Goal: Submit feedback/report problem: Submit feedback/report problem

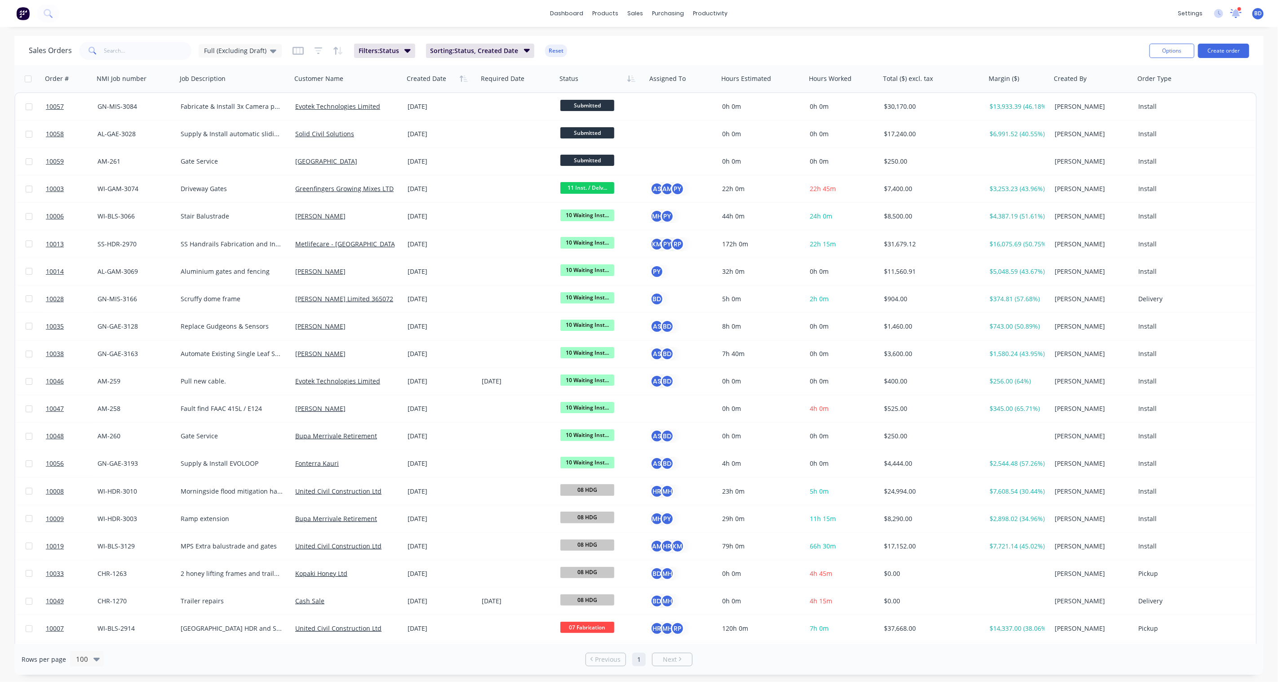
click at [1235, 15] on icon at bounding box center [1235, 12] width 9 height 8
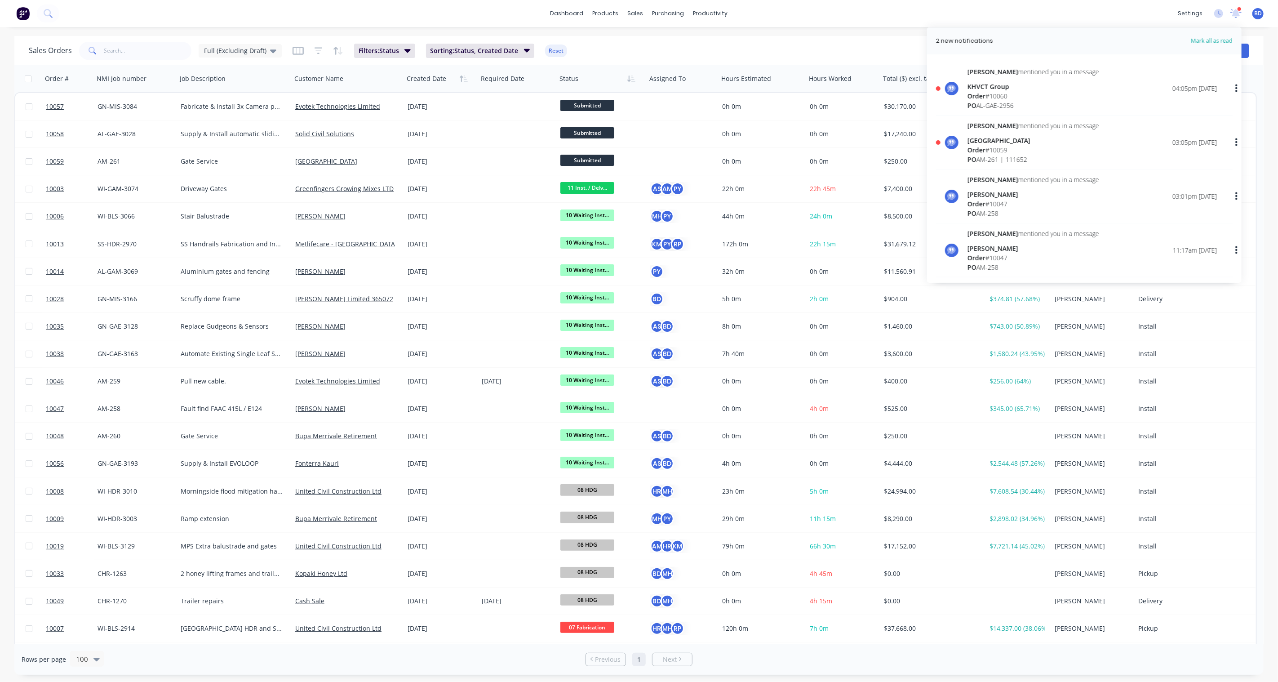
click at [1025, 93] on div "Order # 10060" at bounding box center [1033, 95] width 132 height 9
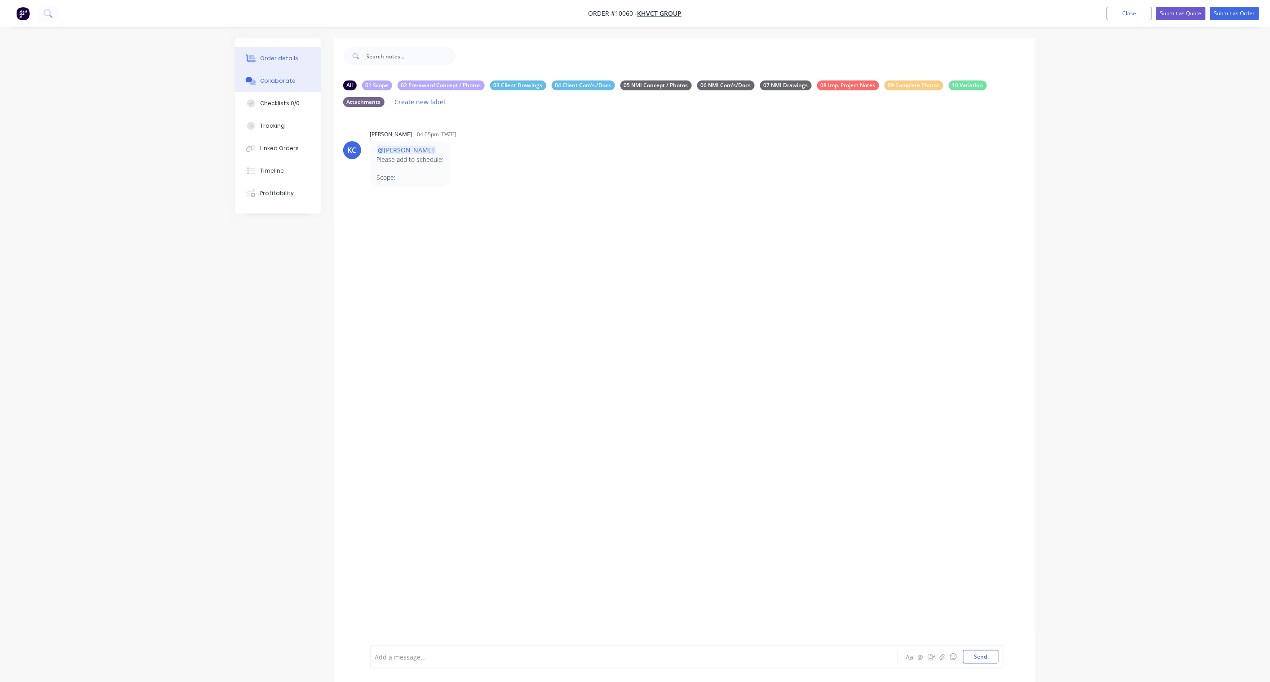
click at [279, 54] on div "Order details" at bounding box center [279, 58] width 38 height 8
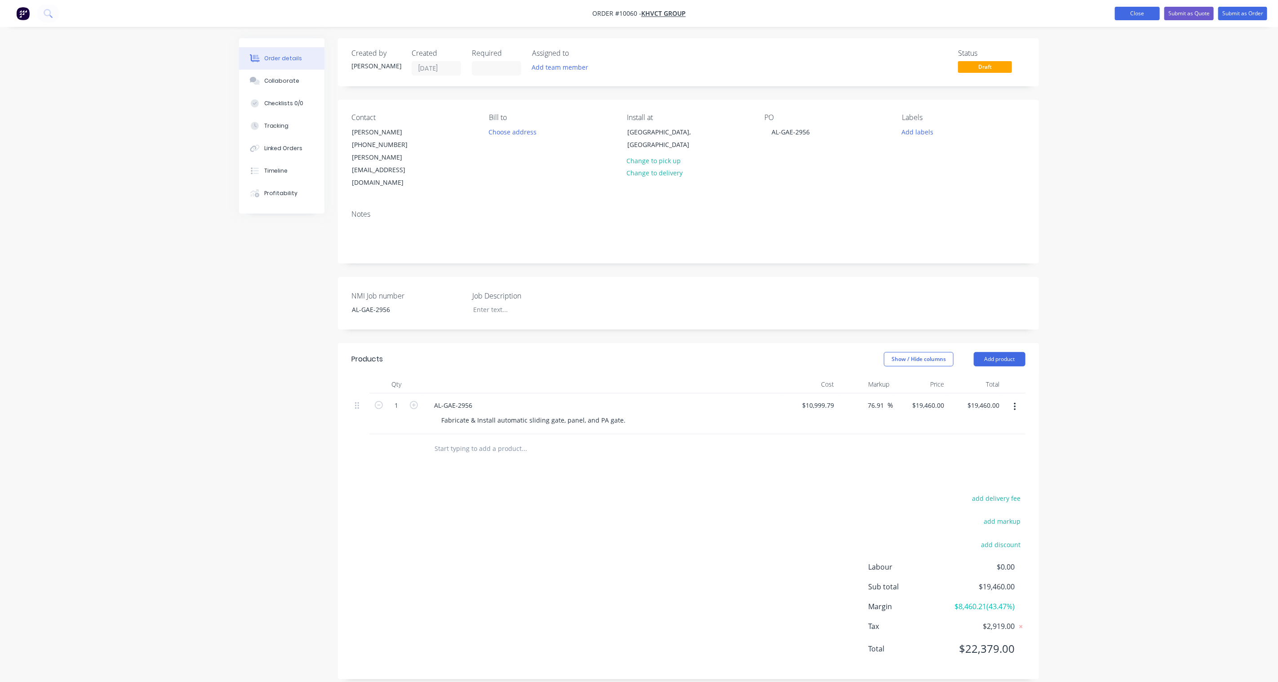
click at [1138, 15] on button "Close" at bounding box center [1137, 13] width 45 height 13
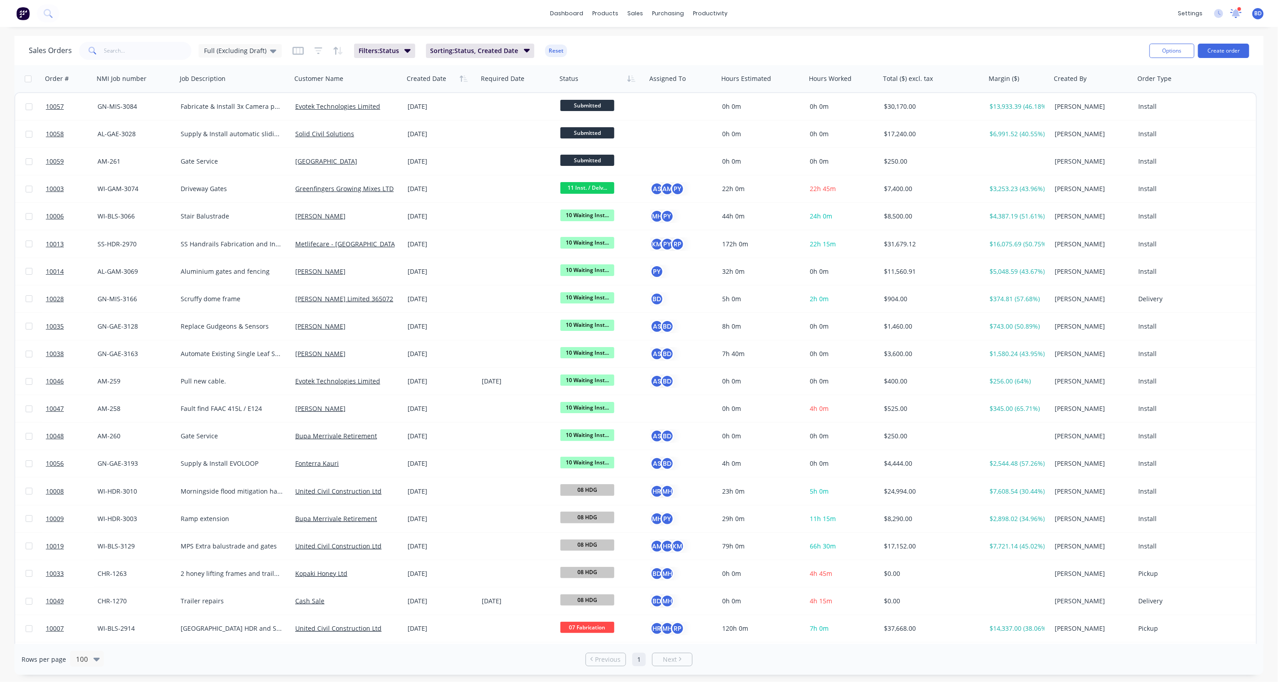
click at [1237, 15] on icon at bounding box center [1235, 13] width 9 height 8
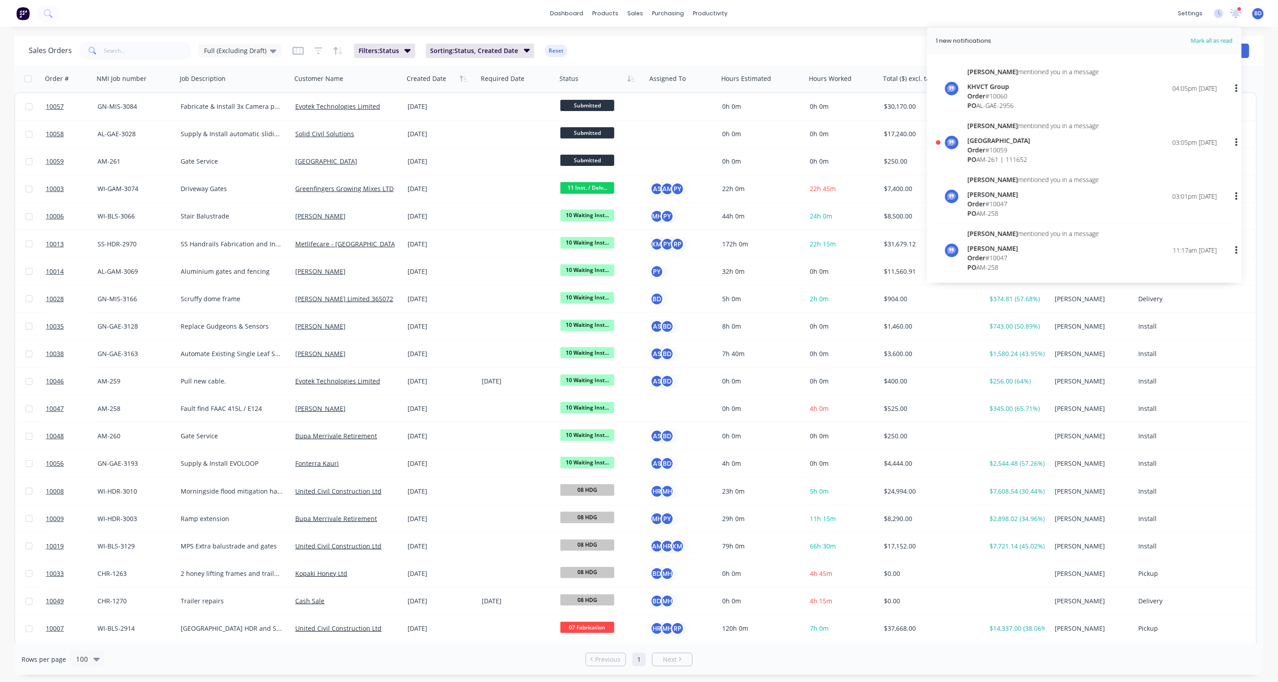
click at [1058, 89] on div "KHVCT Group" at bounding box center [1033, 86] width 132 height 9
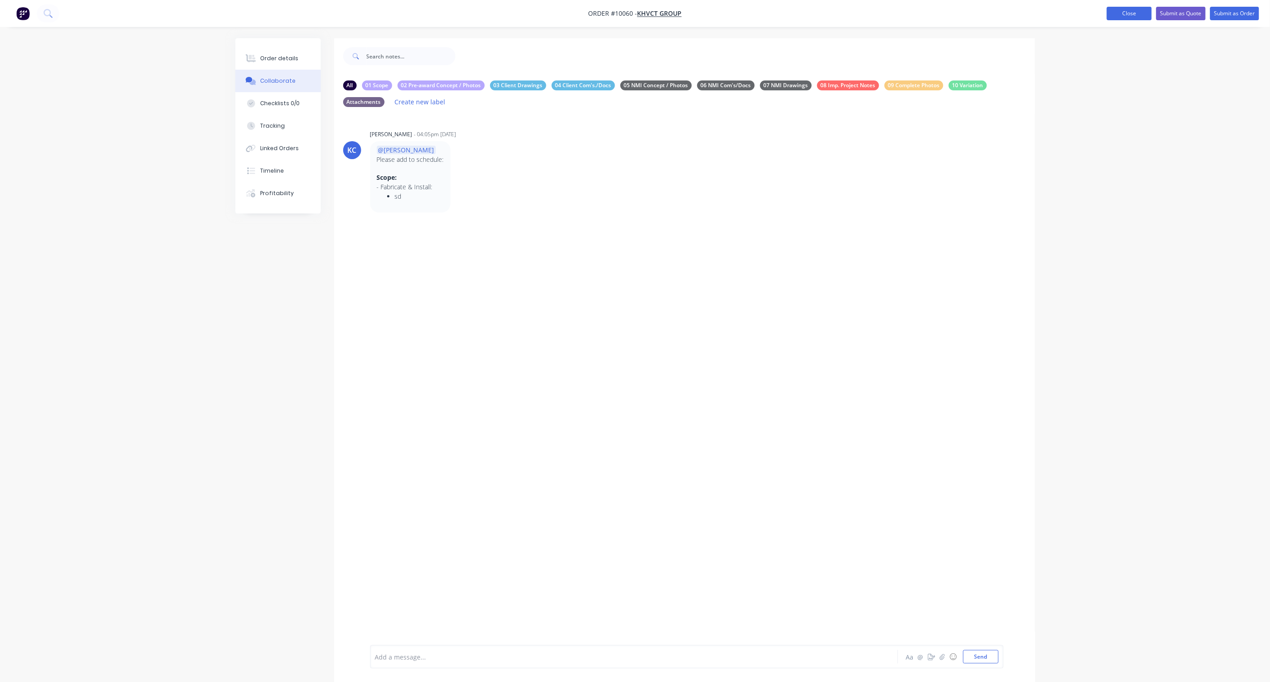
click at [1129, 10] on button "Close" at bounding box center [1129, 13] width 45 height 13
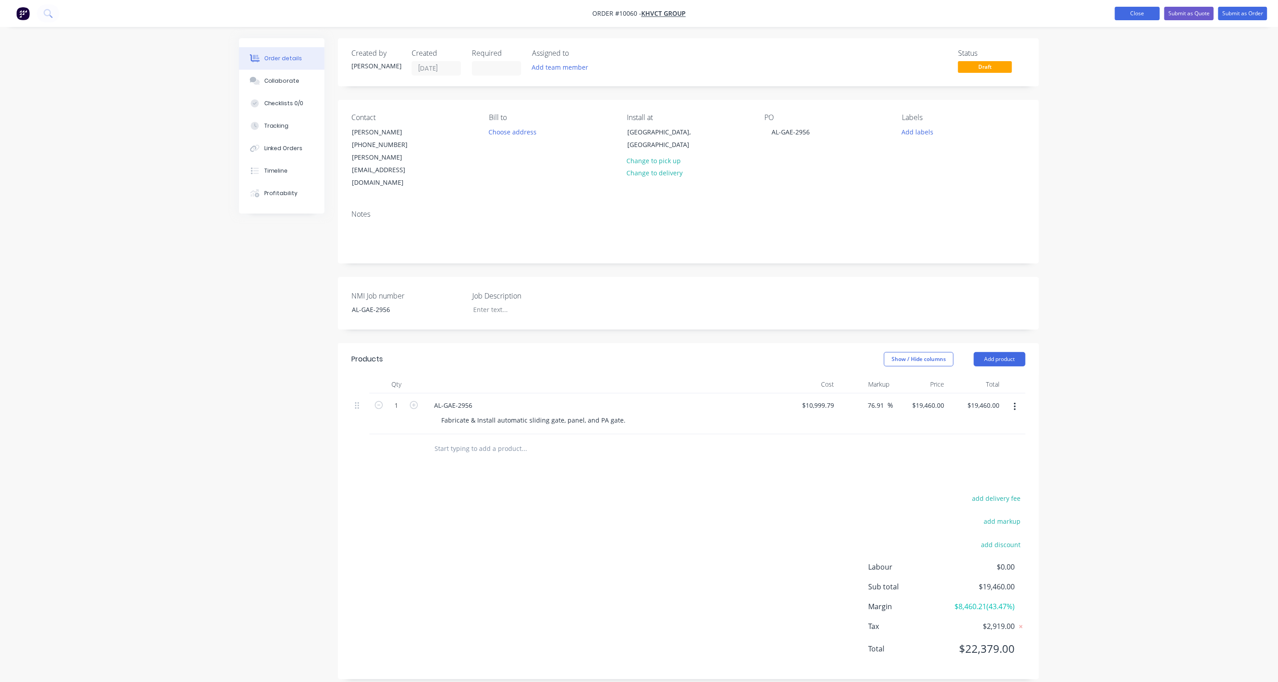
click at [1122, 12] on button "Close" at bounding box center [1137, 13] width 45 height 13
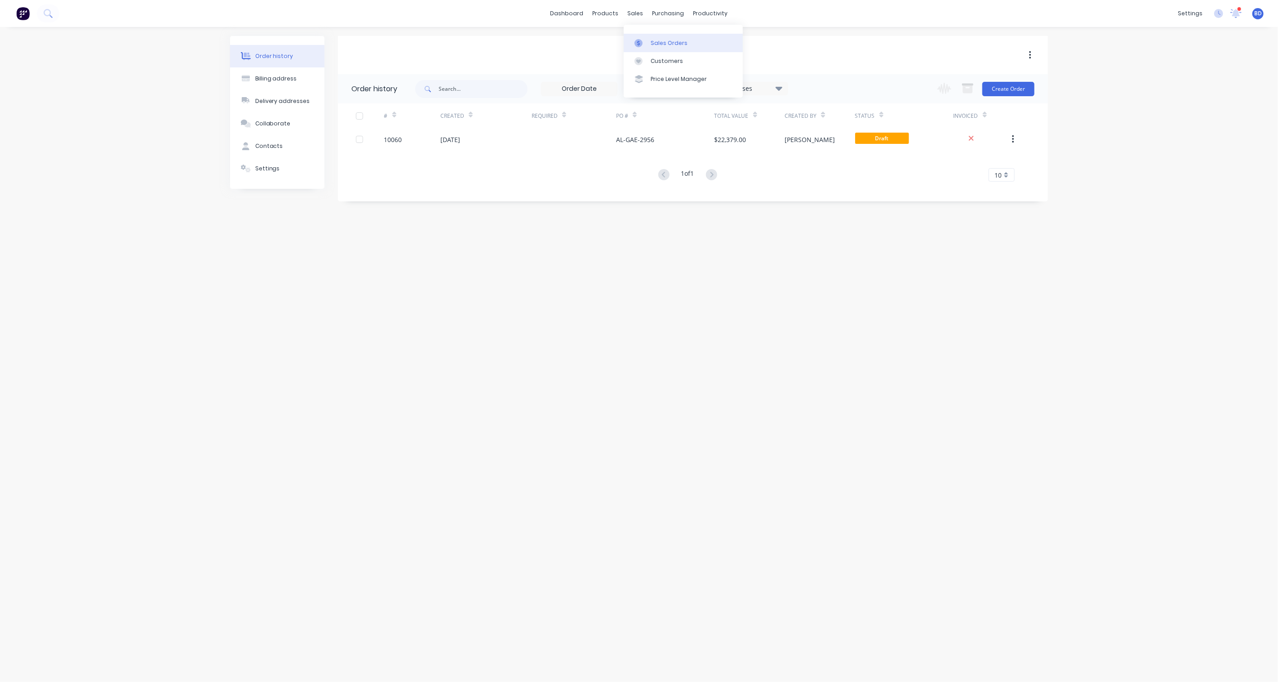
click at [647, 41] on div at bounding box center [640, 43] width 13 height 8
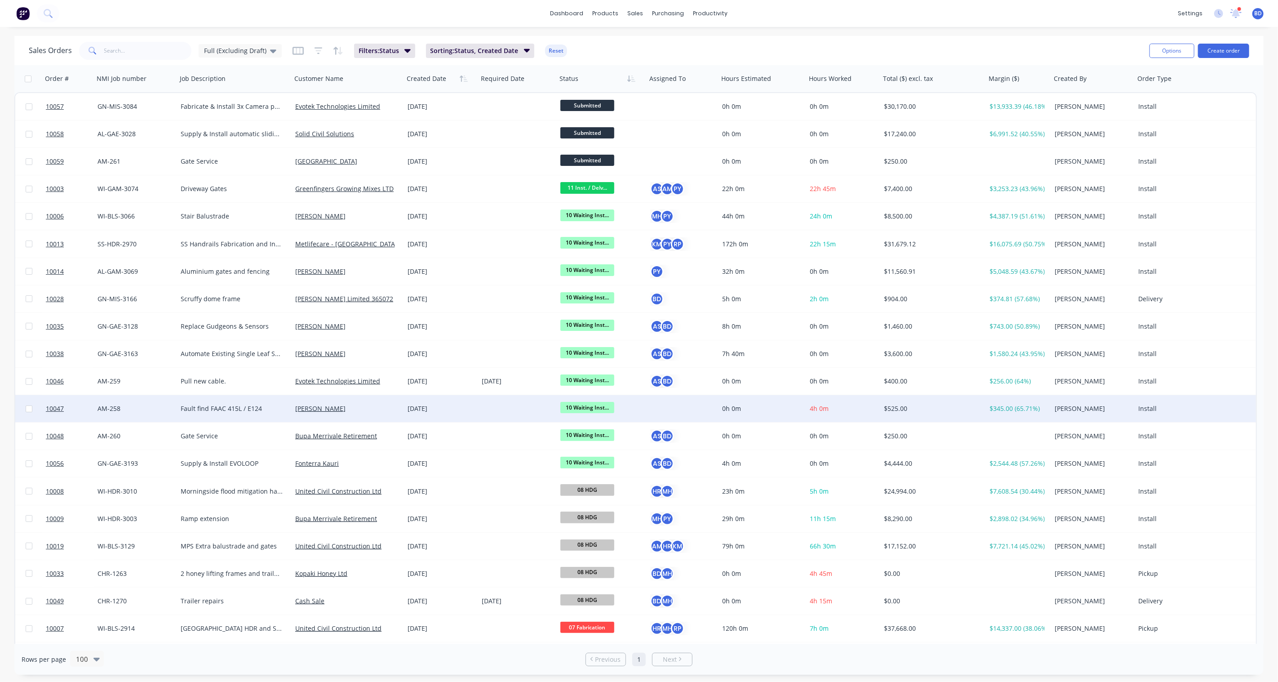
click at [671, 410] on div at bounding box center [681, 408] width 62 height 9
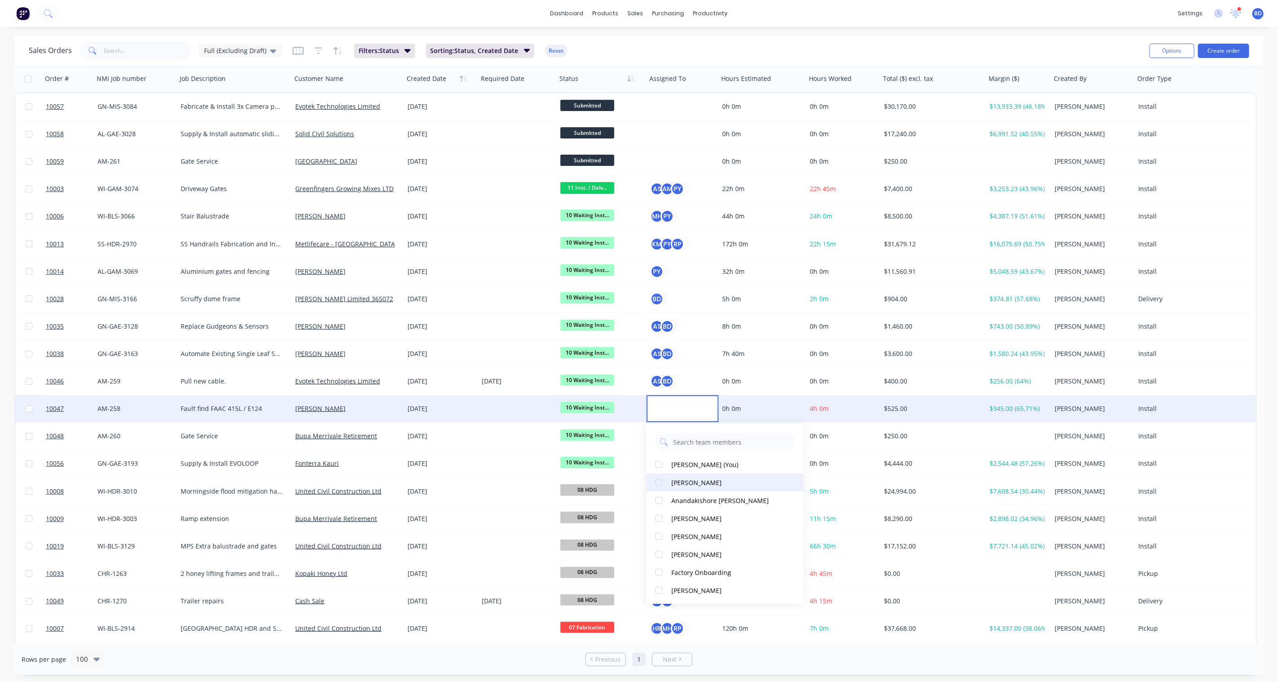
click at [668, 482] on button "[PERSON_NAME]" at bounding box center [724, 482] width 157 height 18
click at [672, 469] on div "[PERSON_NAME] (You)" at bounding box center [704, 465] width 67 height 9
click at [769, 16] on div "dashboard products sales purchasing productivity dashboard products Product Cat…" at bounding box center [639, 13] width 1278 height 27
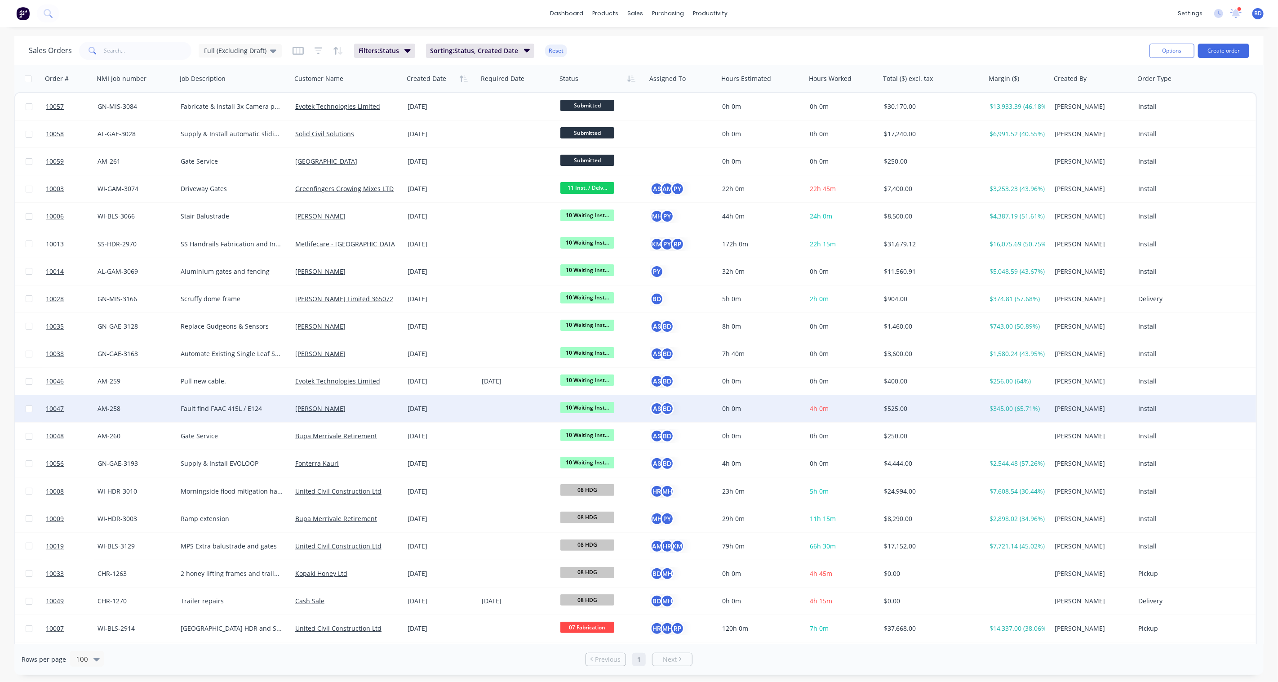
click at [828, 1] on div "dashboard products sales purchasing productivity dashboard products Product Cat…" at bounding box center [639, 13] width 1278 height 27
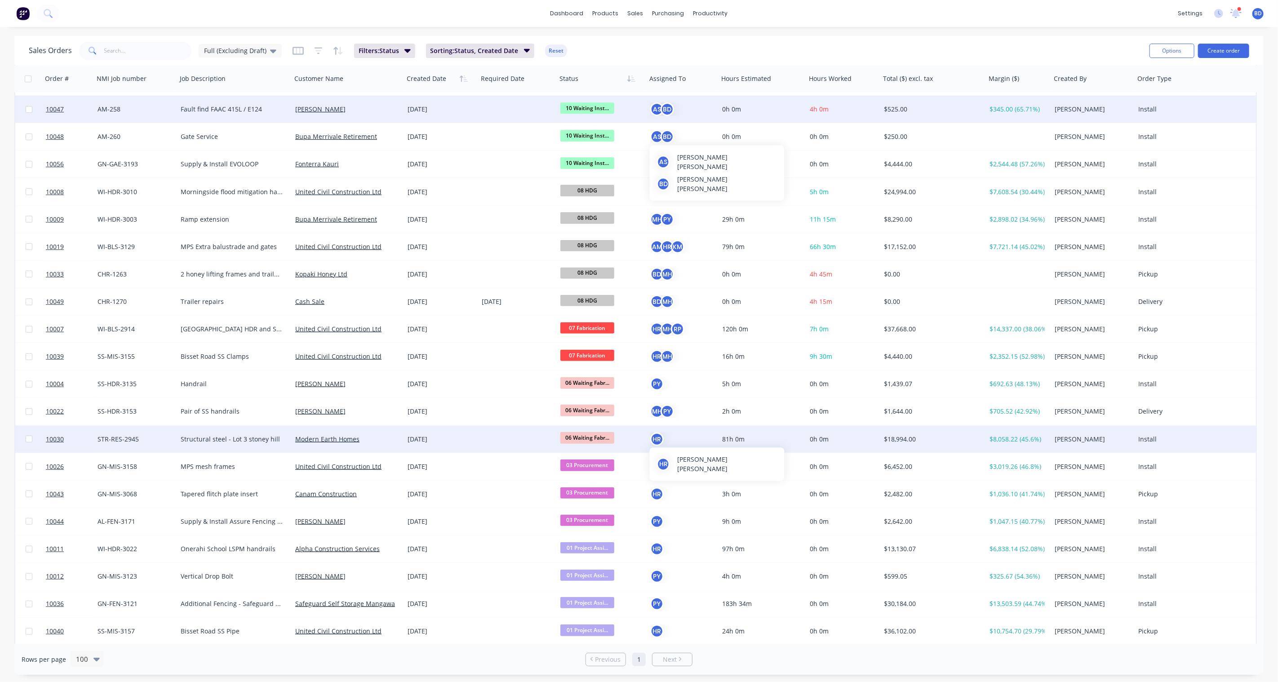
click at [658, 438] on div "HR" at bounding box center [656, 438] width 13 height 13
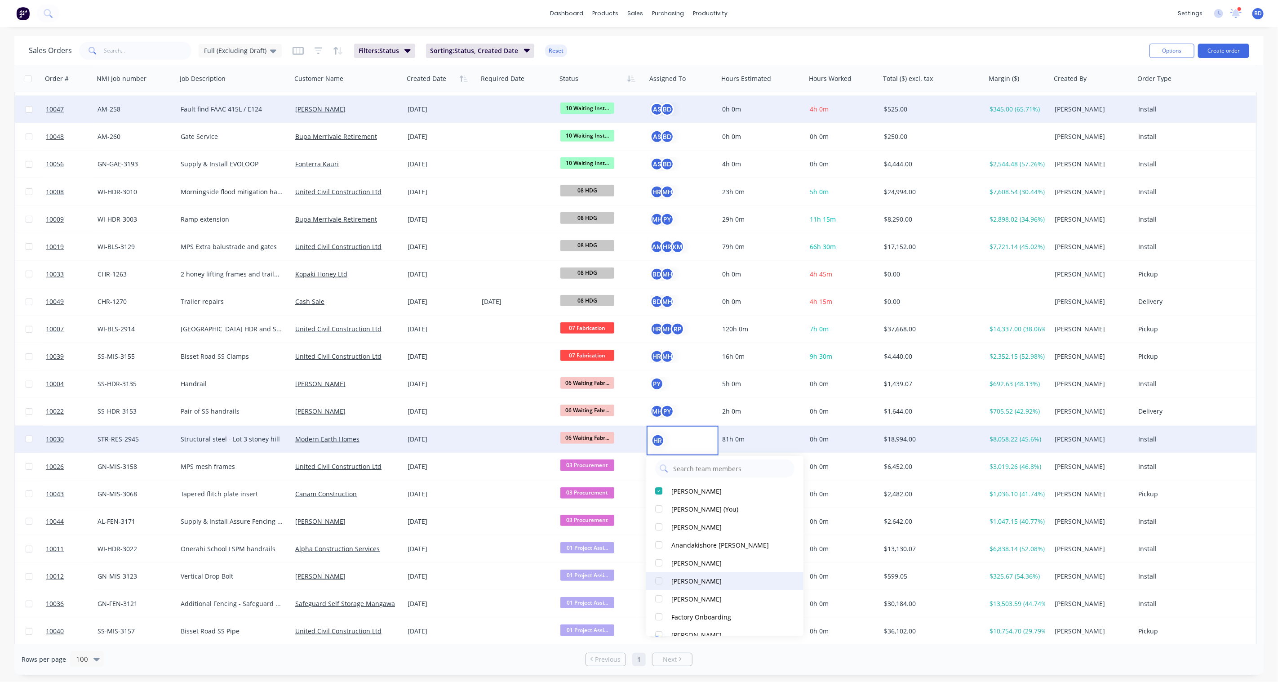
scroll to position [0, 0]
click at [661, 549] on div at bounding box center [659, 550] width 18 height 18
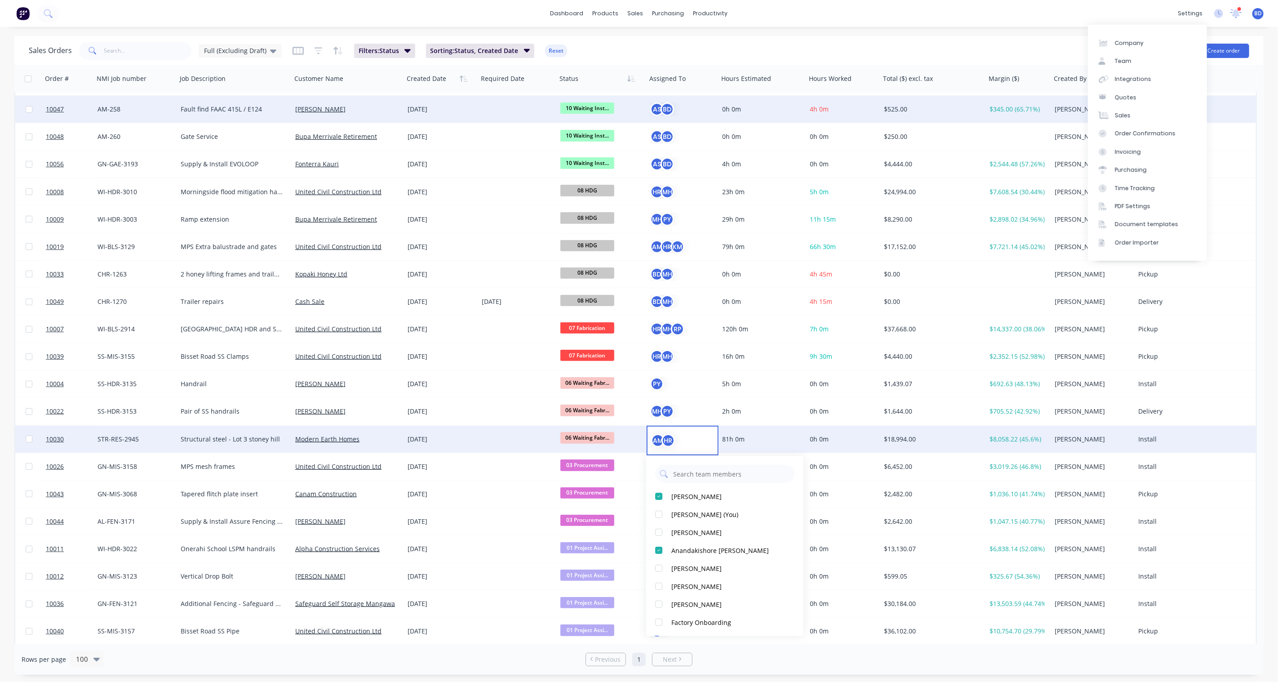
click at [1023, 16] on div "dashboard products sales purchasing productivity dashboard products Product Cat…" at bounding box center [639, 13] width 1278 height 27
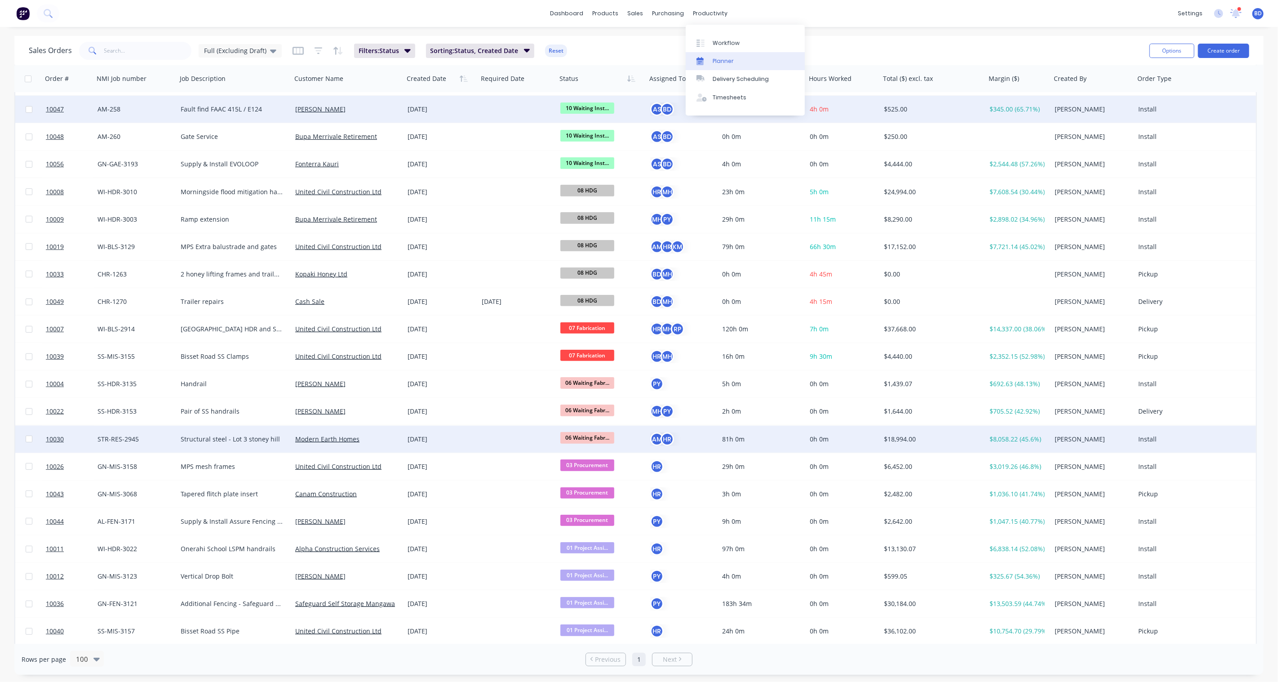
click at [731, 60] on div "Planner" at bounding box center [723, 61] width 21 height 8
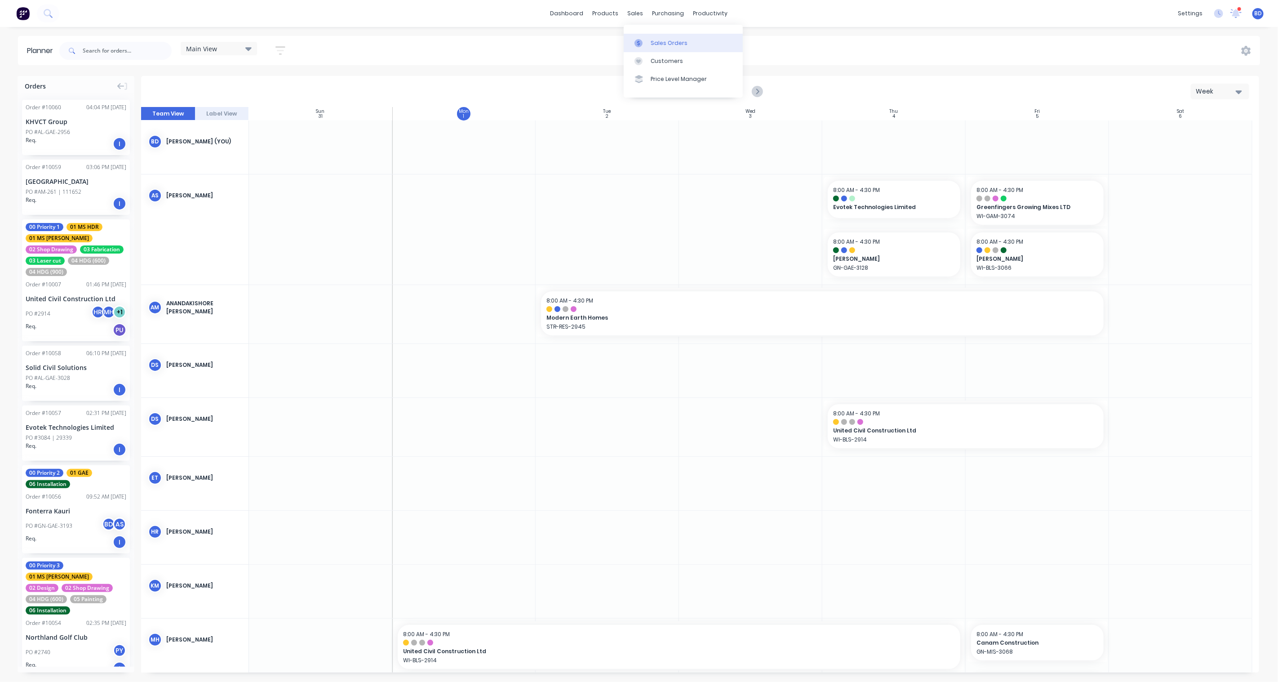
click at [647, 45] on div at bounding box center [640, 43] width 13 height 8
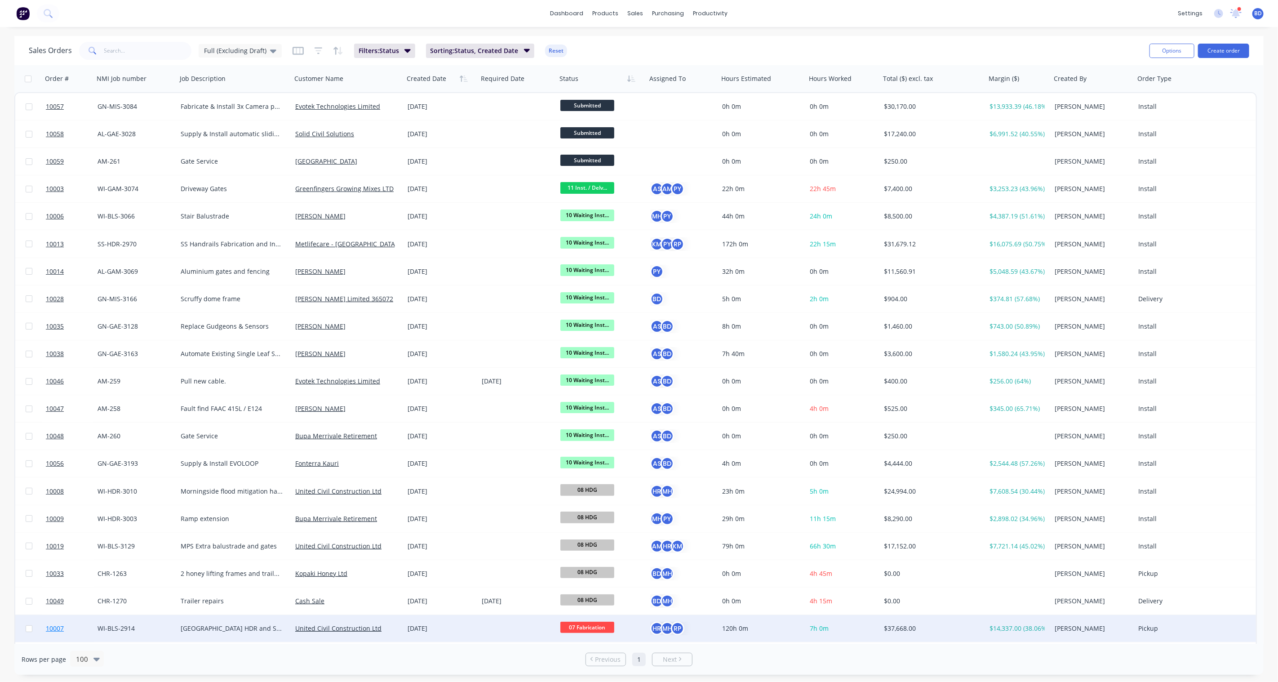
click at [47, 624] on span "10007" at bounding box center [55, 628] width 18 height 9
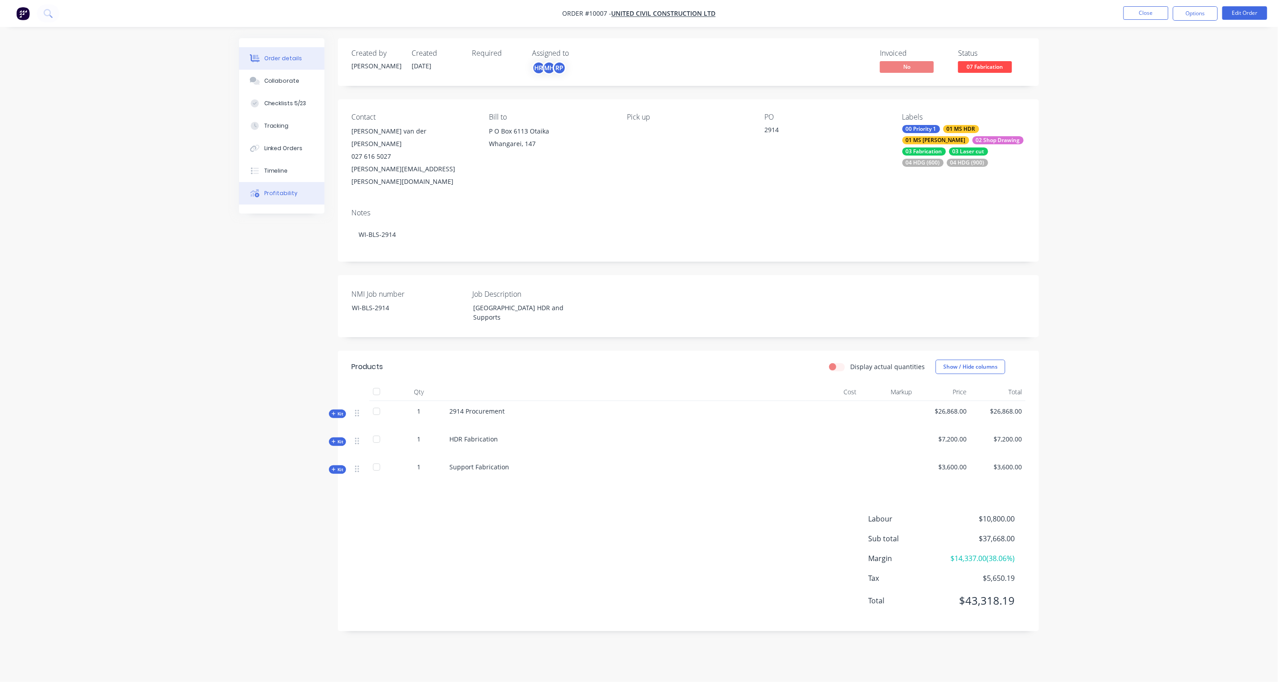
click at [285, 191] on div "Profitability" at bounding box center [281, 193] width 34 height 8
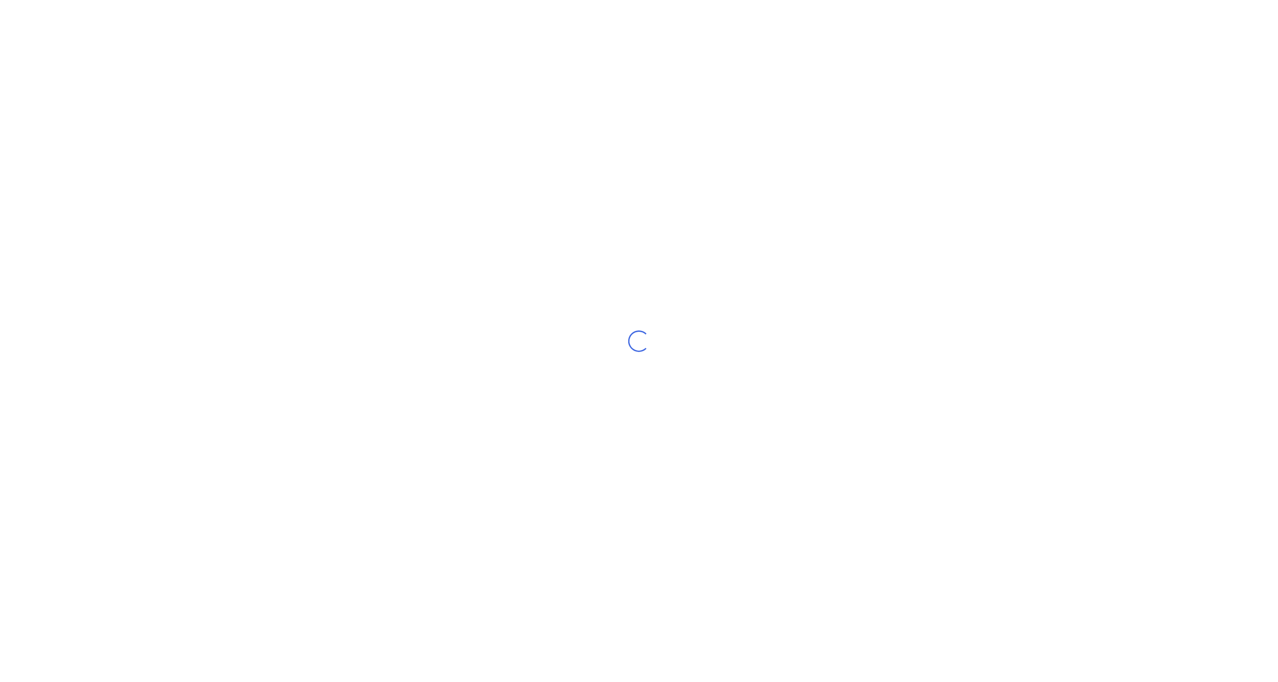
select select "NZ"
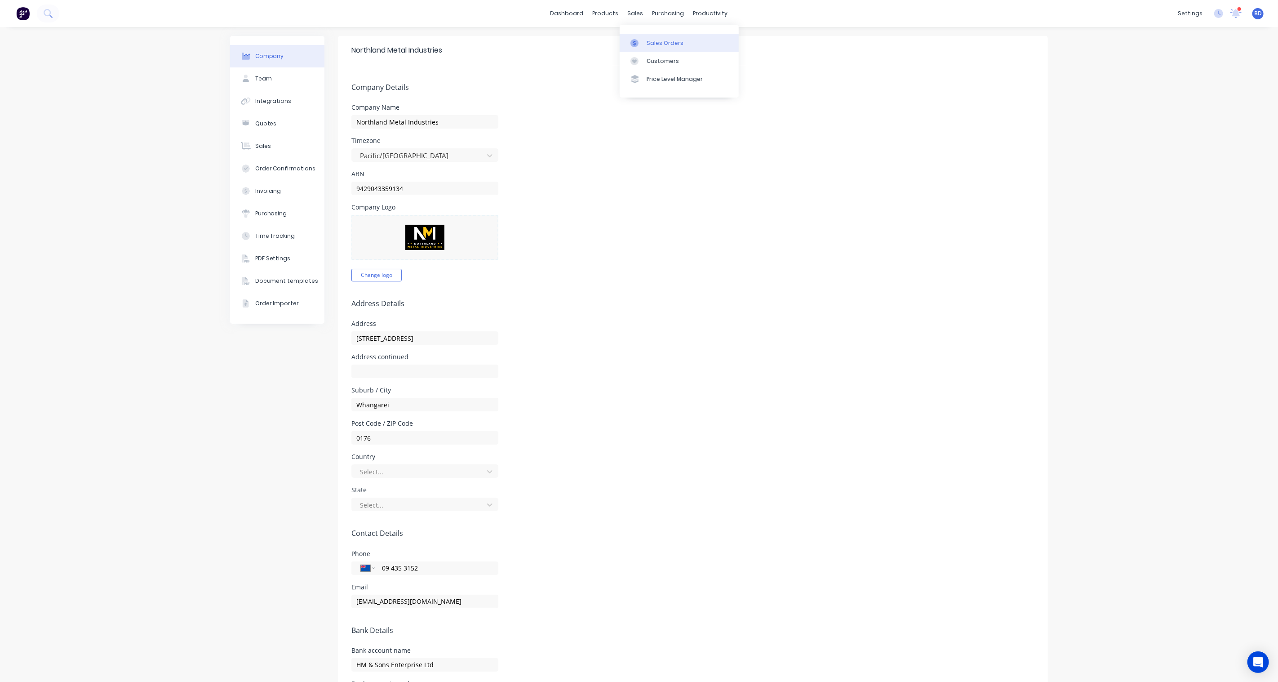
click at [668, 48] on link "Sales Orders" at bounding box center [679, 43] width 119 height 18
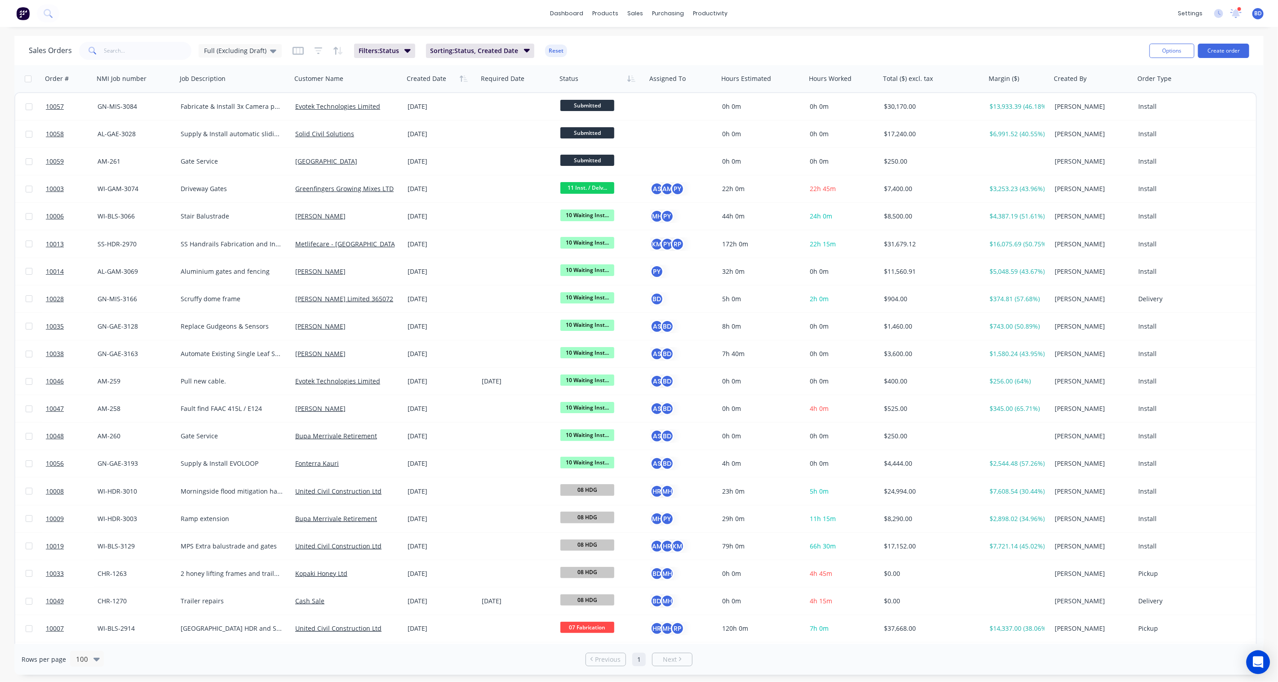
click at [1264, 661] on div "Open Intercom Messenger" at bounding box center [1258, 662] width 24 height 24
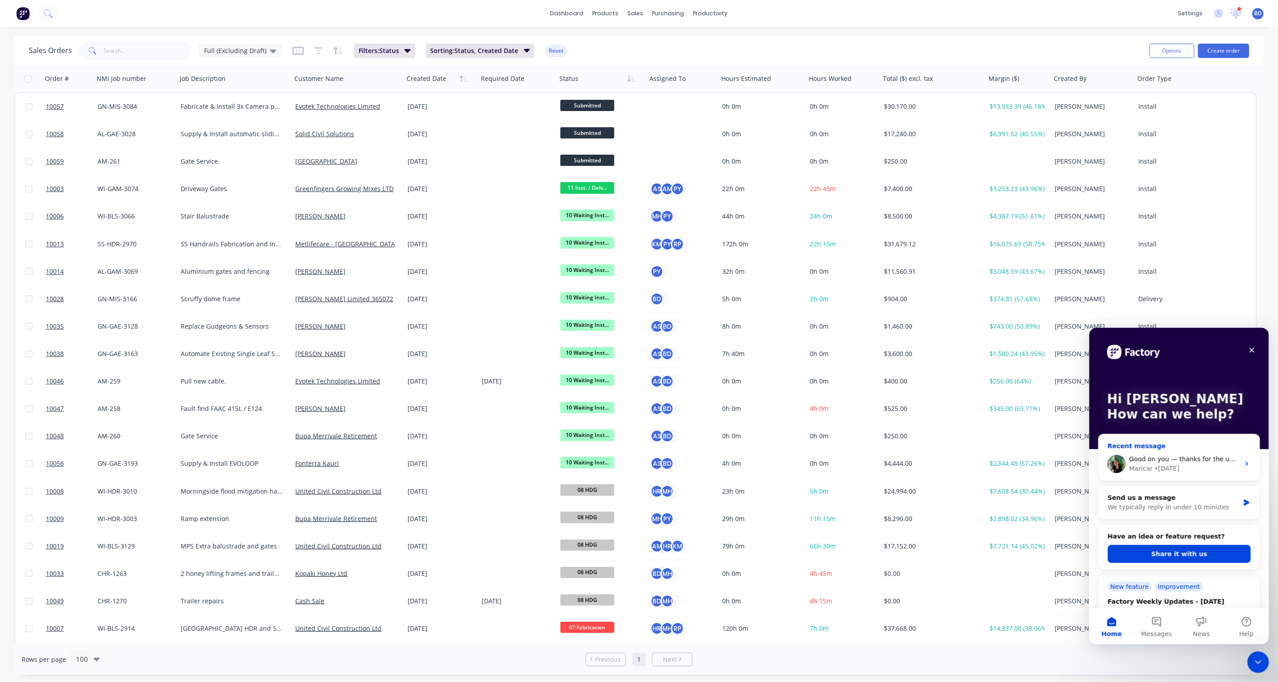
click at [1144, 465] on div "Maricar" at bounding box center [1140, 467] width 23 height 9
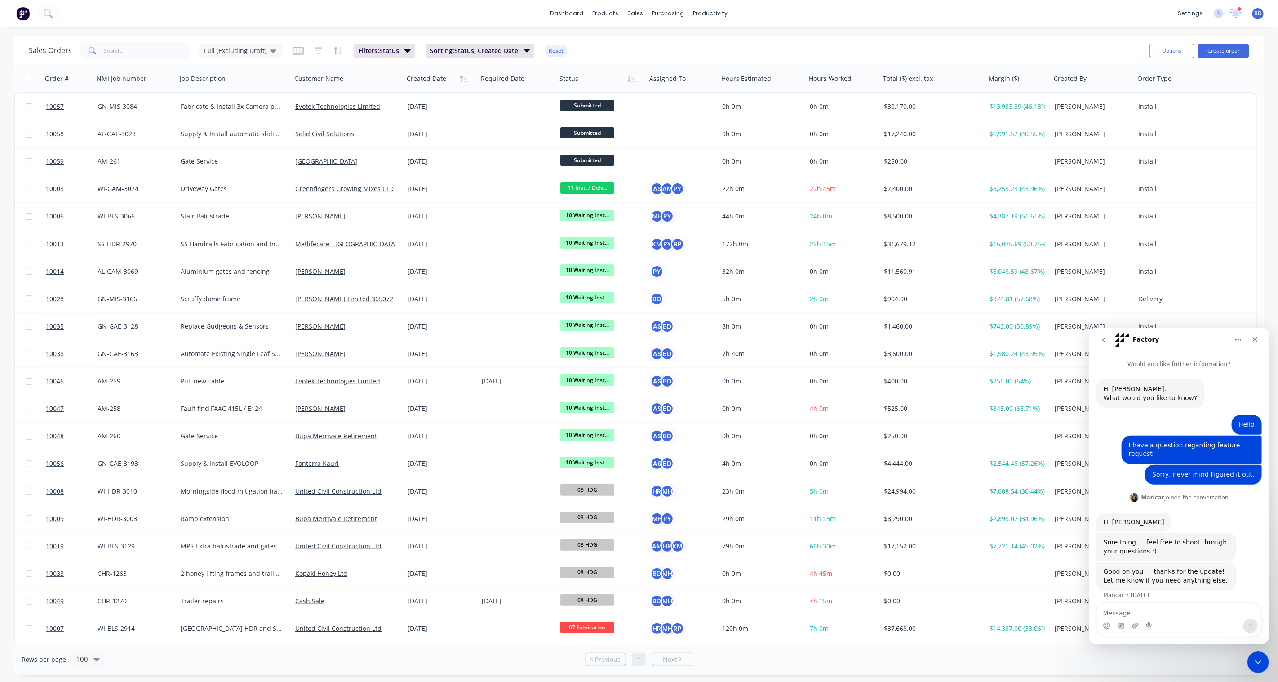
click at [1103, 341] on icon "go back" at bounding box center [1102, 339] width 7 height 7
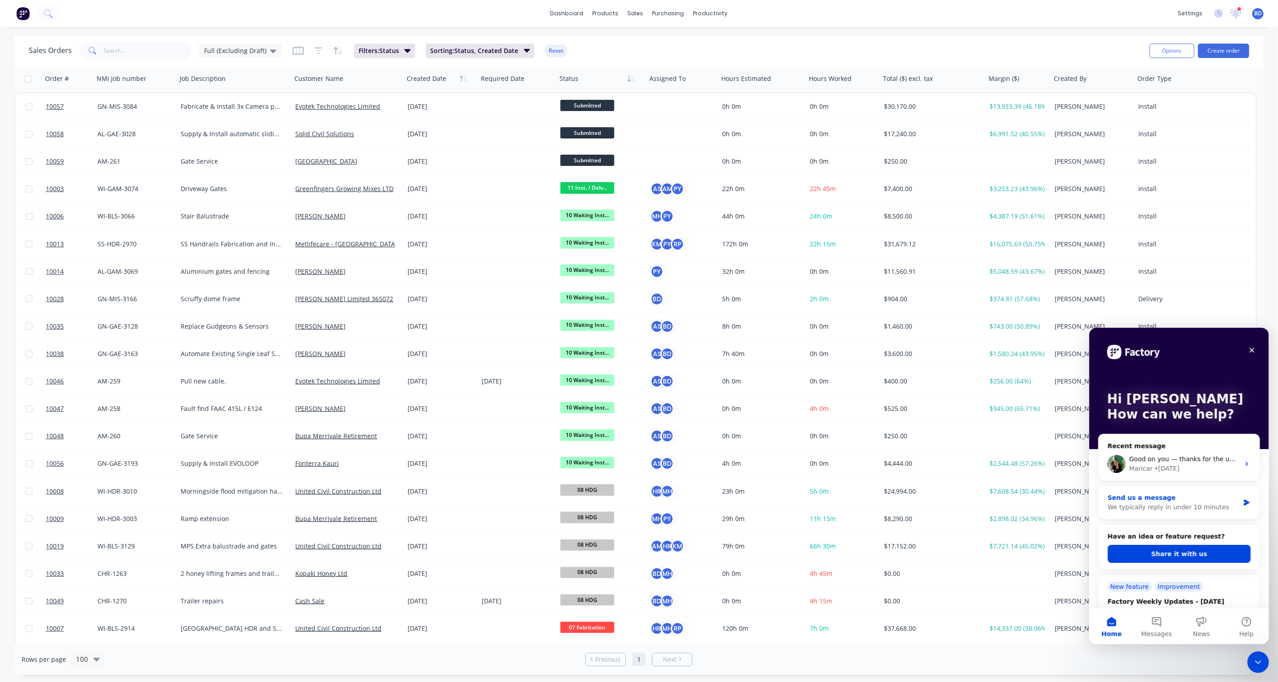
click at [1167, 505] on div "We typically reply in under 10 minutes" at bounding box center [1173, 506] width 132 height 9
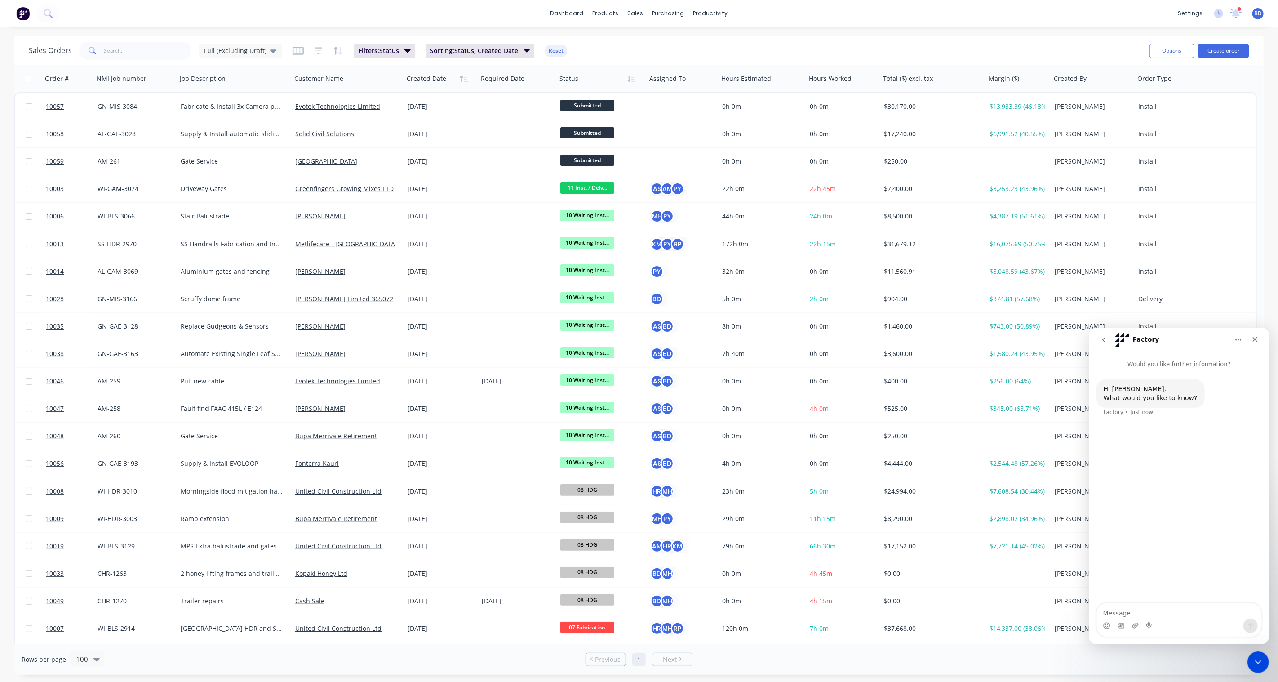
click at [1140, 615] on textarea "Message…" at bounding box center [1178, 609] width 164 height 15
type textarea "Hi, Is the profit loss tab not working fully? on some of the jobs that are half…"
click at [1128, 616] on div "Hi, Is the profit loss tab not working fully? on some of the jobs that are half…" at bounding box center [1178, 605] width 164 height 60
drag, startPoint x: 1132, startPoint y: 615, endPoint x: 1094, endPoint y: 579, distance: 52.1
click at [1094, 579] on div "Hi, Is the profit loss tab not working fully? on some of the jobs that are half…" at bounding box center [1179, 605] width 180 height 61
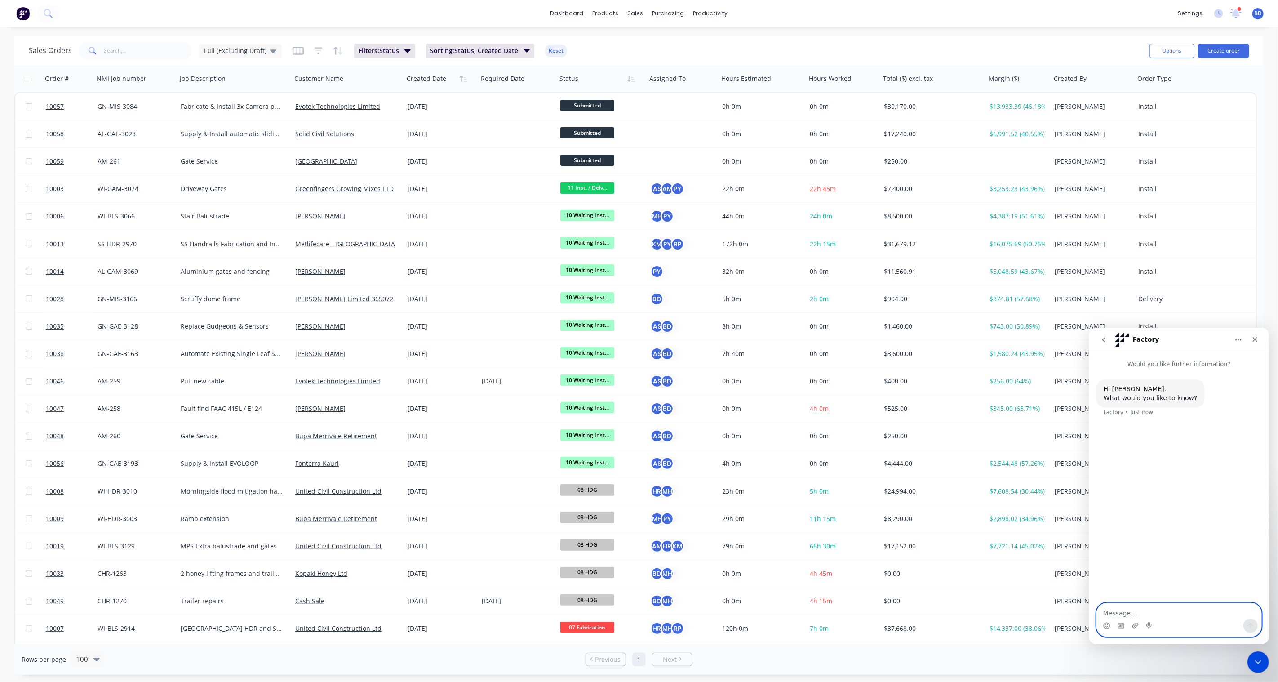
click at [1135, 614] on textarea "Message…" at bounding box center [1178, 609] width 164 height 15
paste textarea "Hi, I’ve noticed the Profit & Loss tab doesn’t seem to be working properly. On …"
type textarea "Hi, I’ve noticed the Profit & Loss tab doesn’t seem to be working properly. On …"
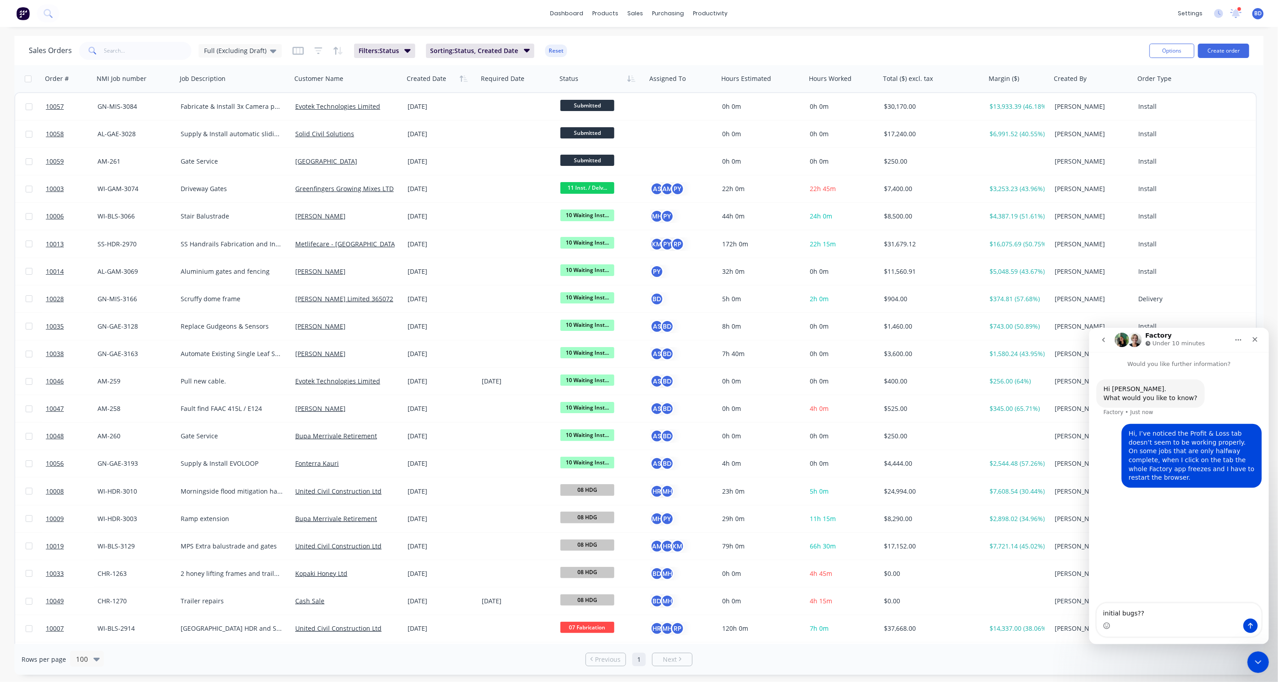
click at [1103, 613] on textarea "initial bugs??" at bounding box center [1178, 609] width 164 height 15
type textarea "Initial bugs??"
click at [1257, 659] on icon "Close Intercom Messenger" at bounding box center [1256, 660] width 11 height 11
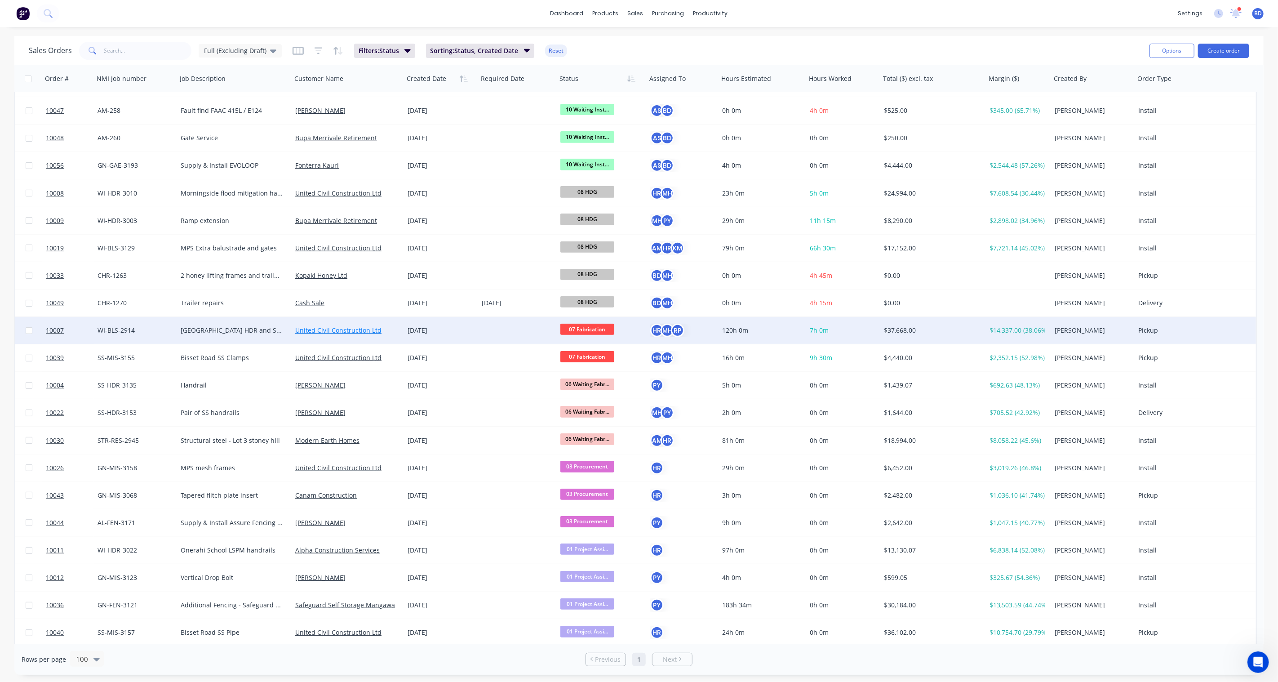
scroll to position [349, 0]
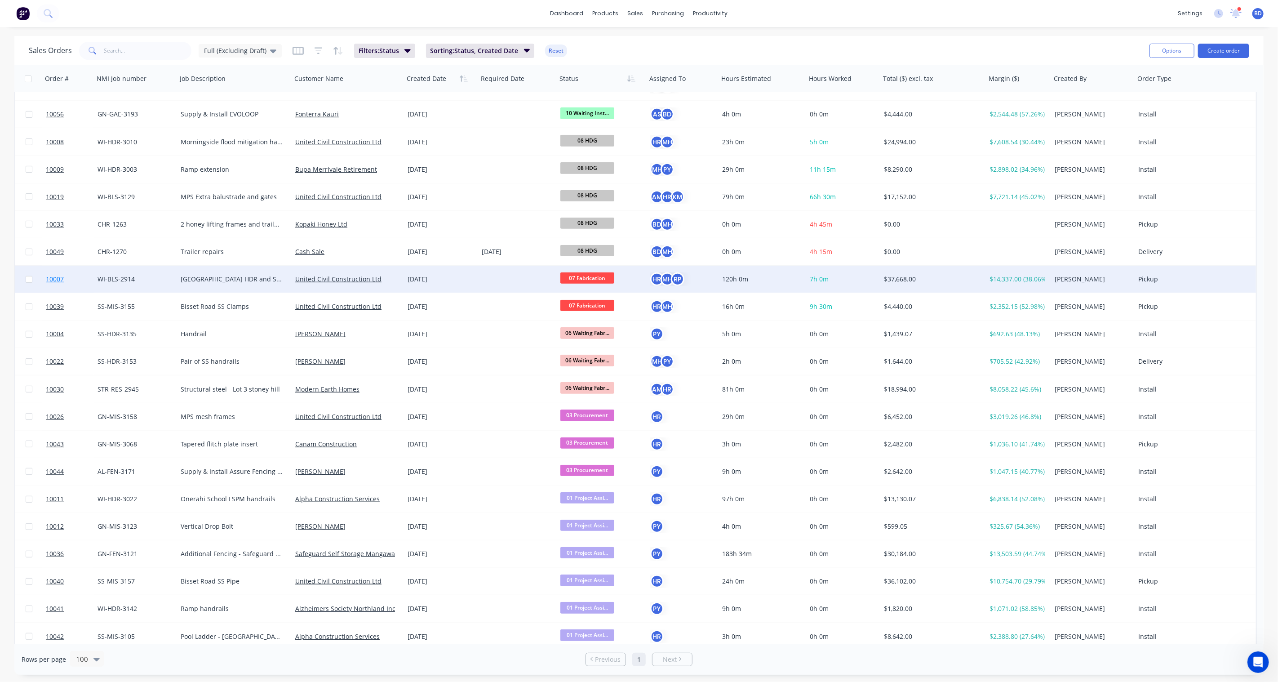
click at [60, 275] on span "10007" at bounding box center [55, 278] width 18 height 9
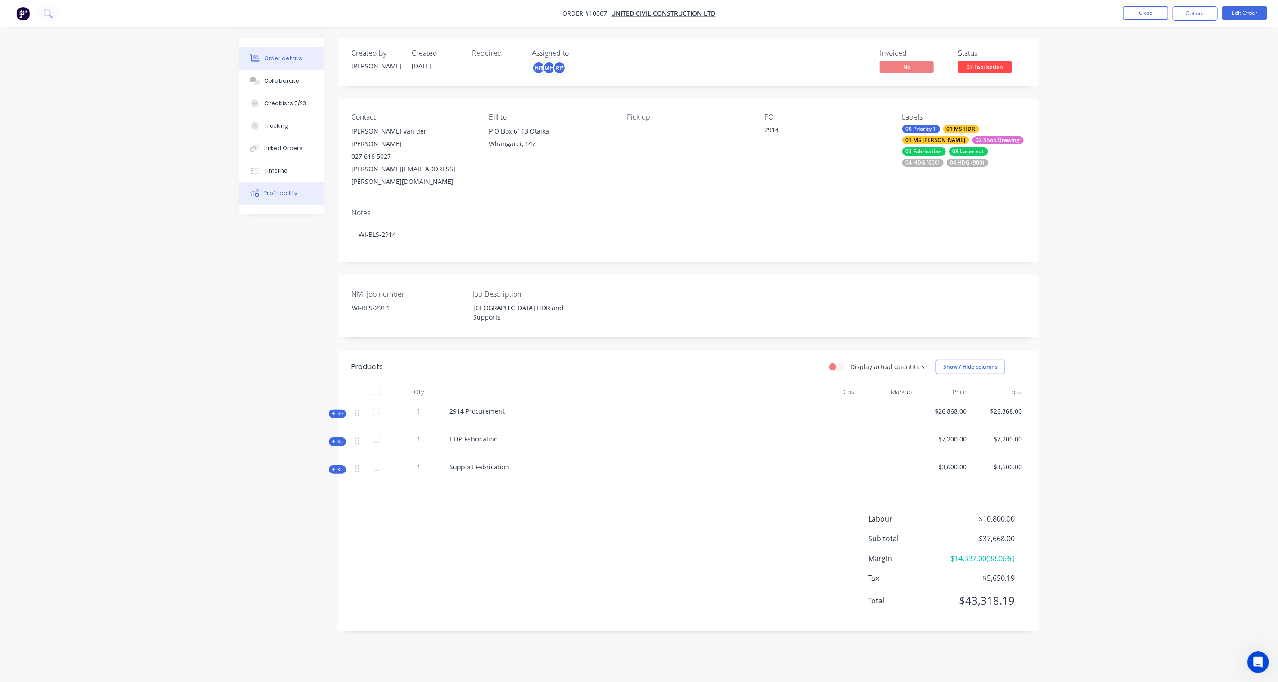
click at [284, 196] on div "Profitability" at bounding box center [281, 193] width 34 height 8
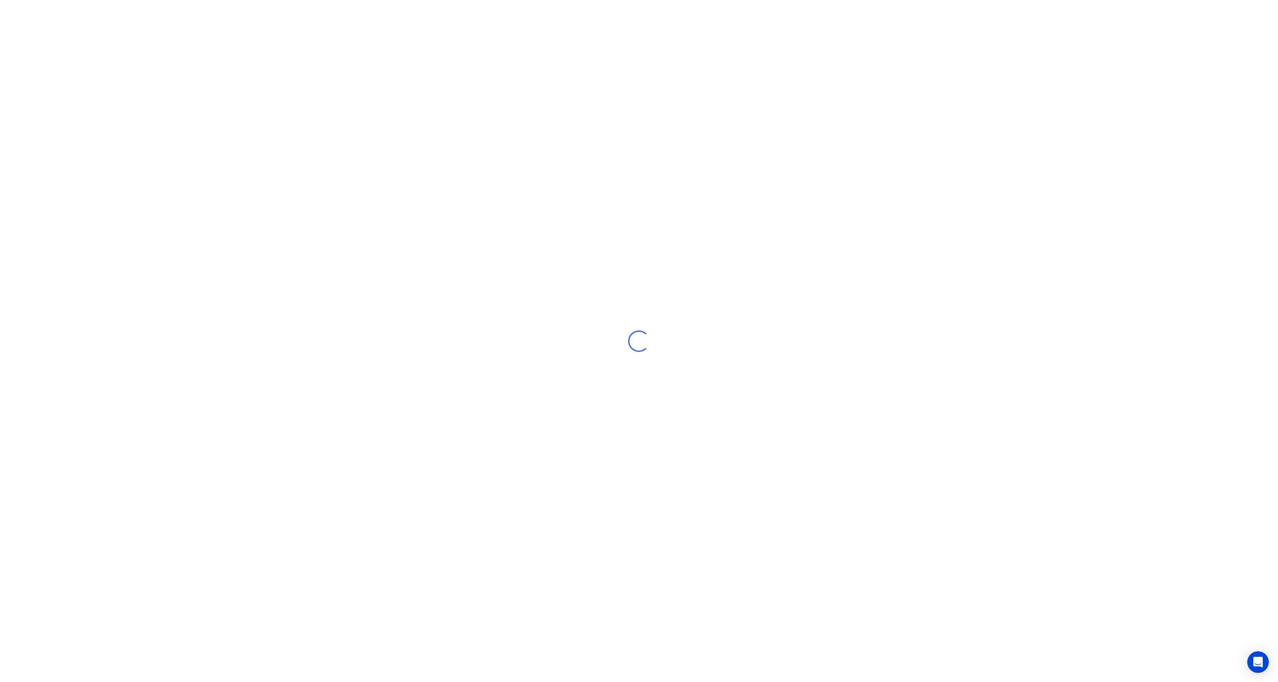
select select "NZ"
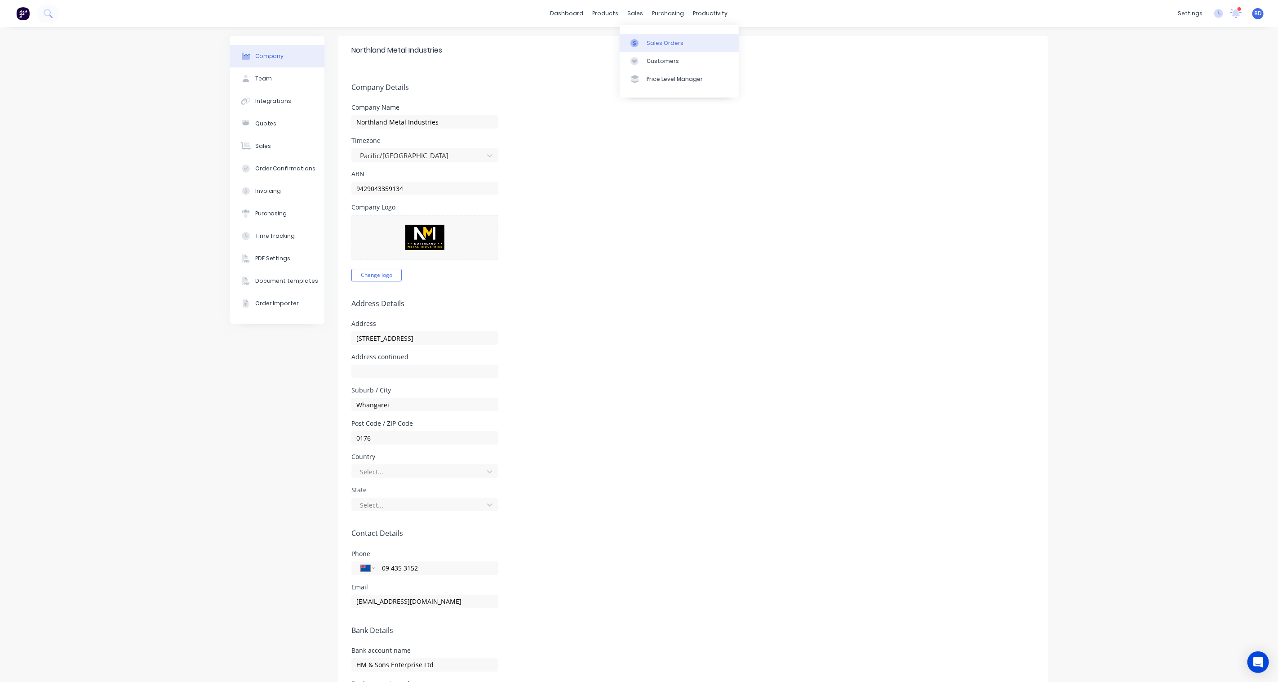
click at [649, 40] on div "Sales Orders" at bounding box center [664, 43] width 37 height 8
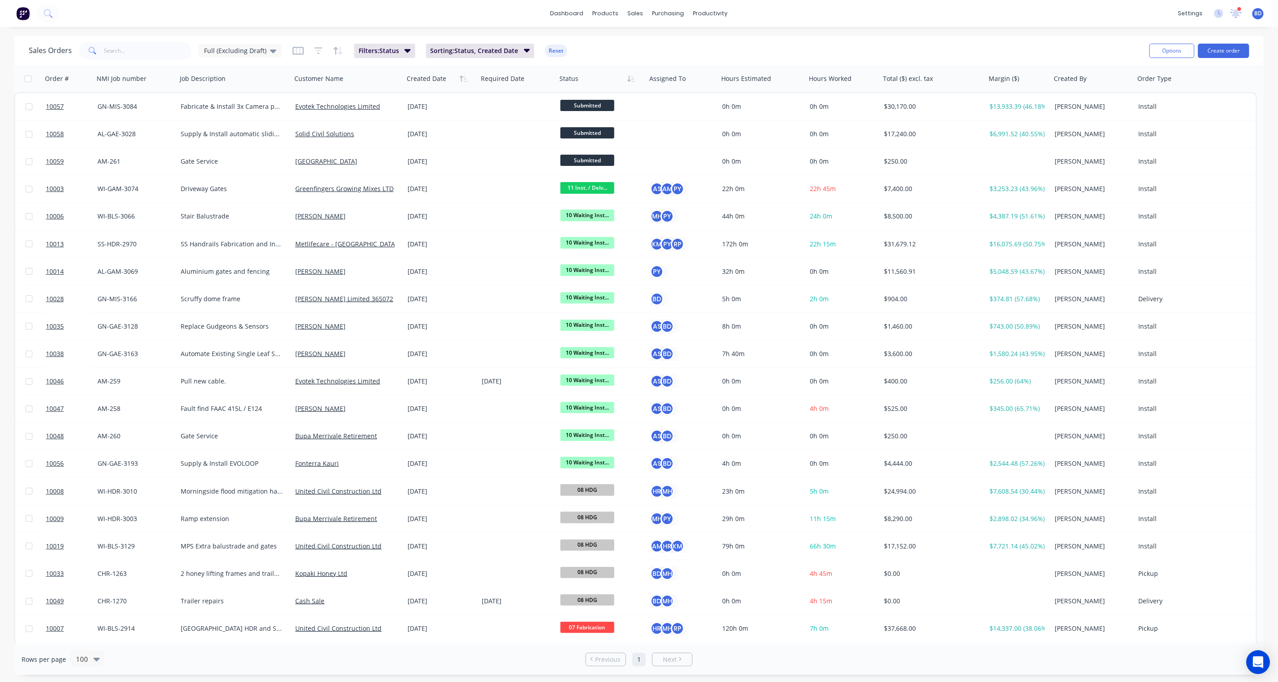
click at [1263, 658] on div "Open Intercom Messenger" at bounding box center [1258, 662] width 24 height 24
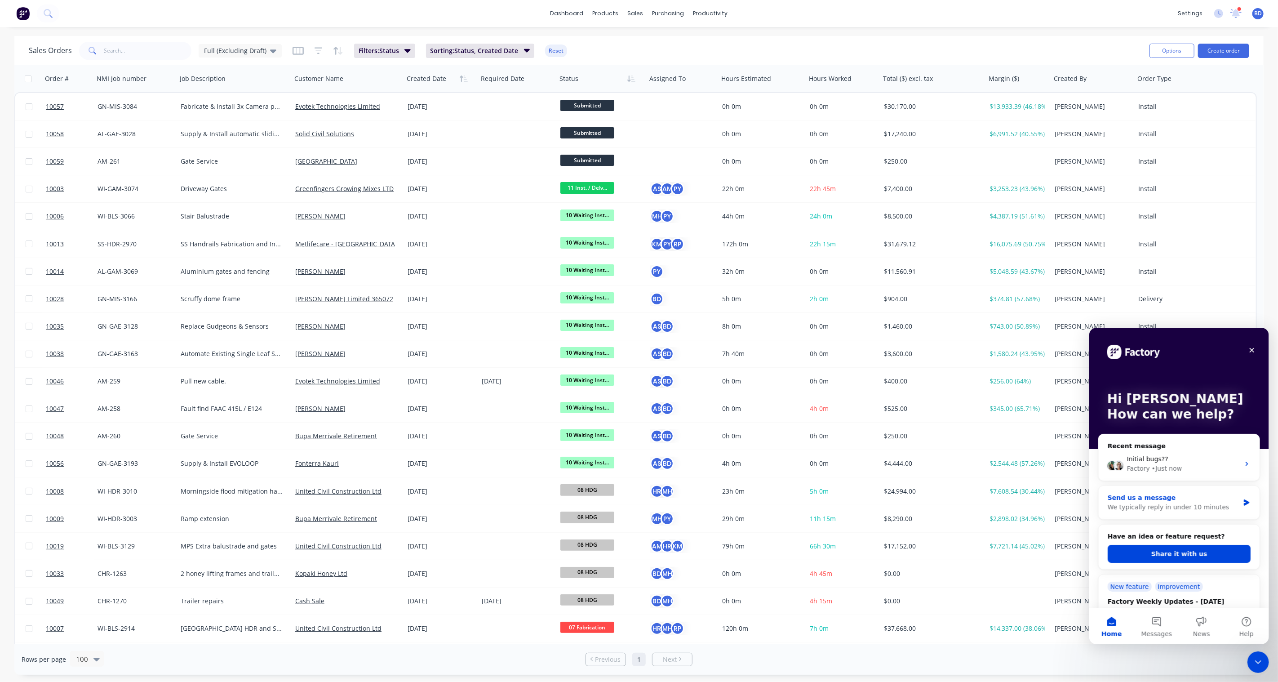
click at [1153, 489] on div "Send us a message We typically reply in under 10 minutes" at bounding box center [1178, 501] width 161 height 33
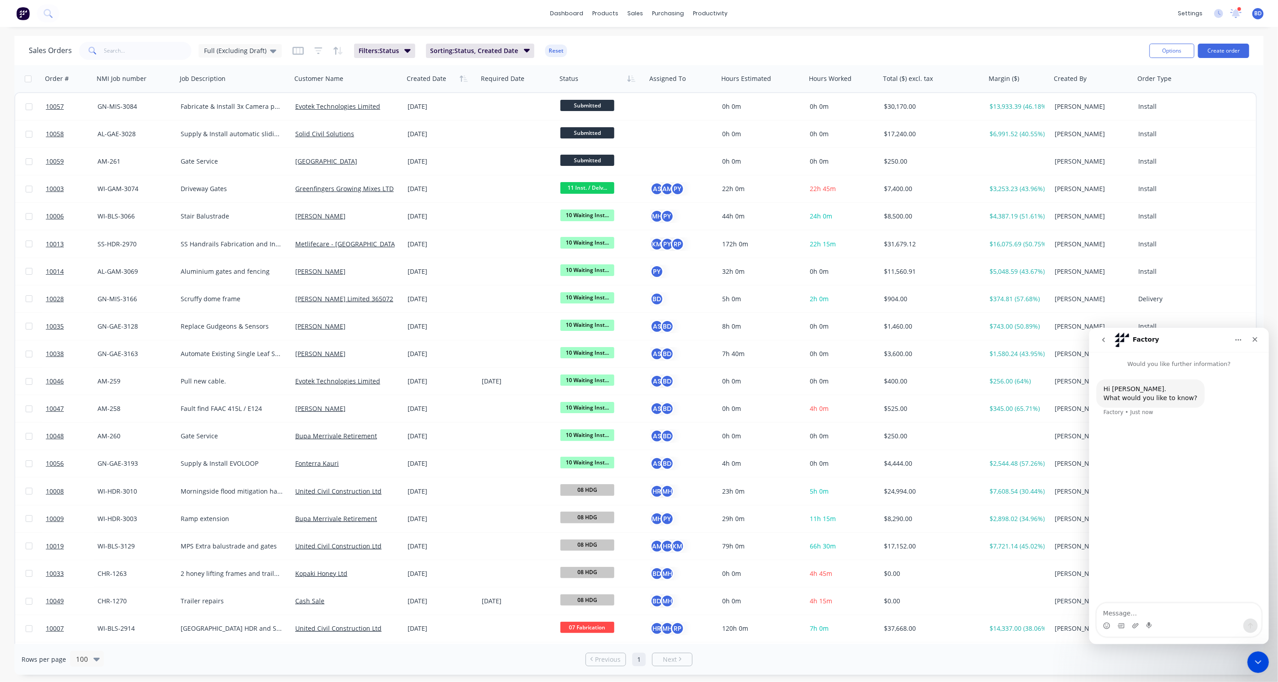
click at [1105, 342] on icon "go back" at bounding box center [1102, 339] width 7 height 7
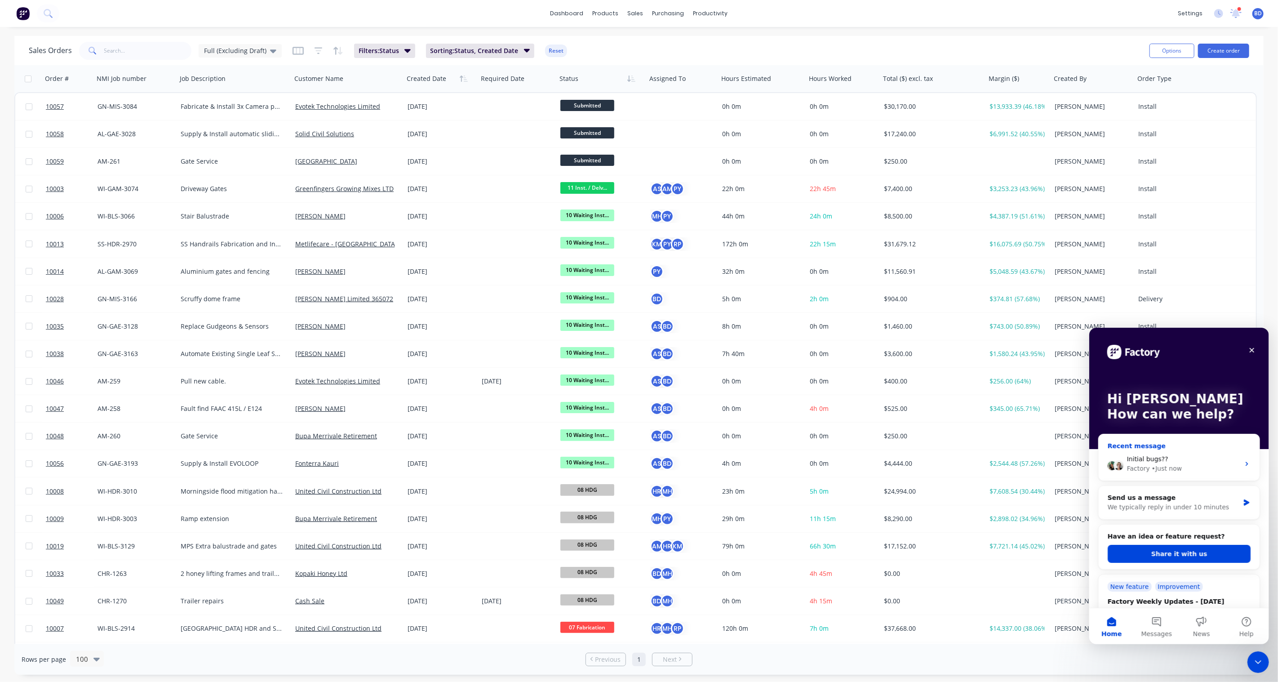
click at [1142, 455] on span "Initial bugs??" at bounding box center [1146, 458] width 41 height 7
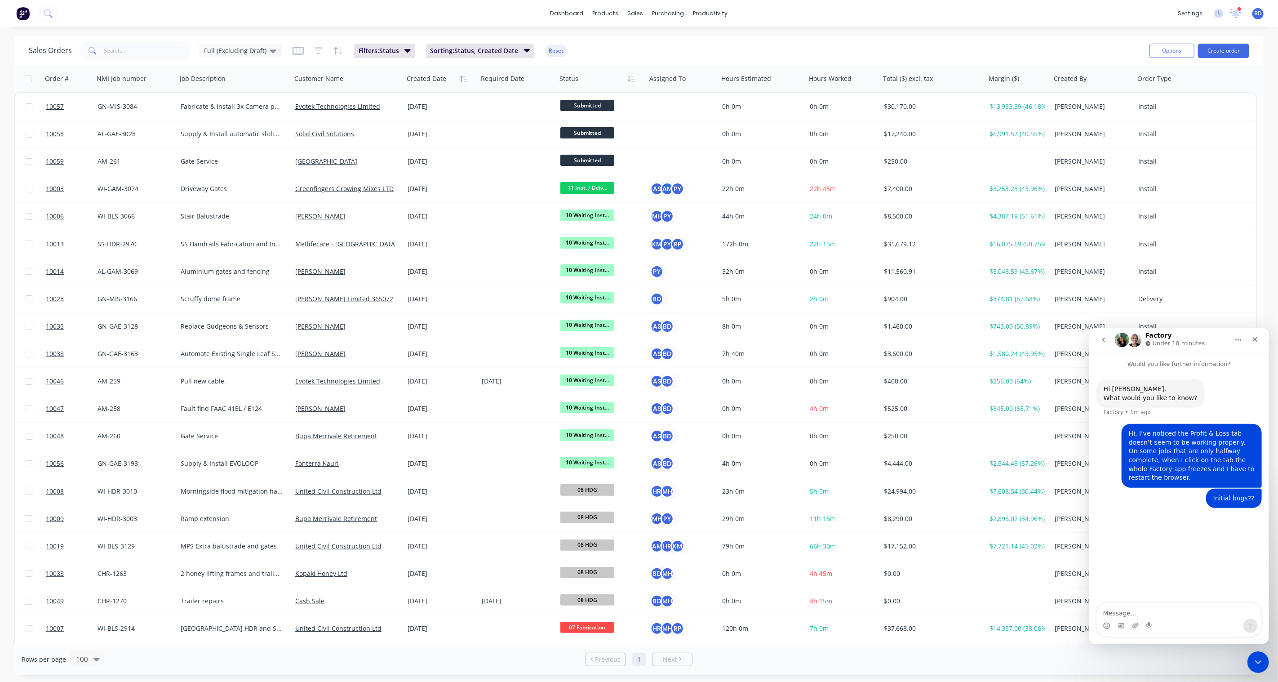
click at [1131, 611] on textarea "Message…" at bounding box center [1178, 609] width 164 height 15
type textarea "Portability*** tab"
click at [1260, 660] on icon "Close Intercom Messenger" at bounding box center [1256, 660] width 11 height 11
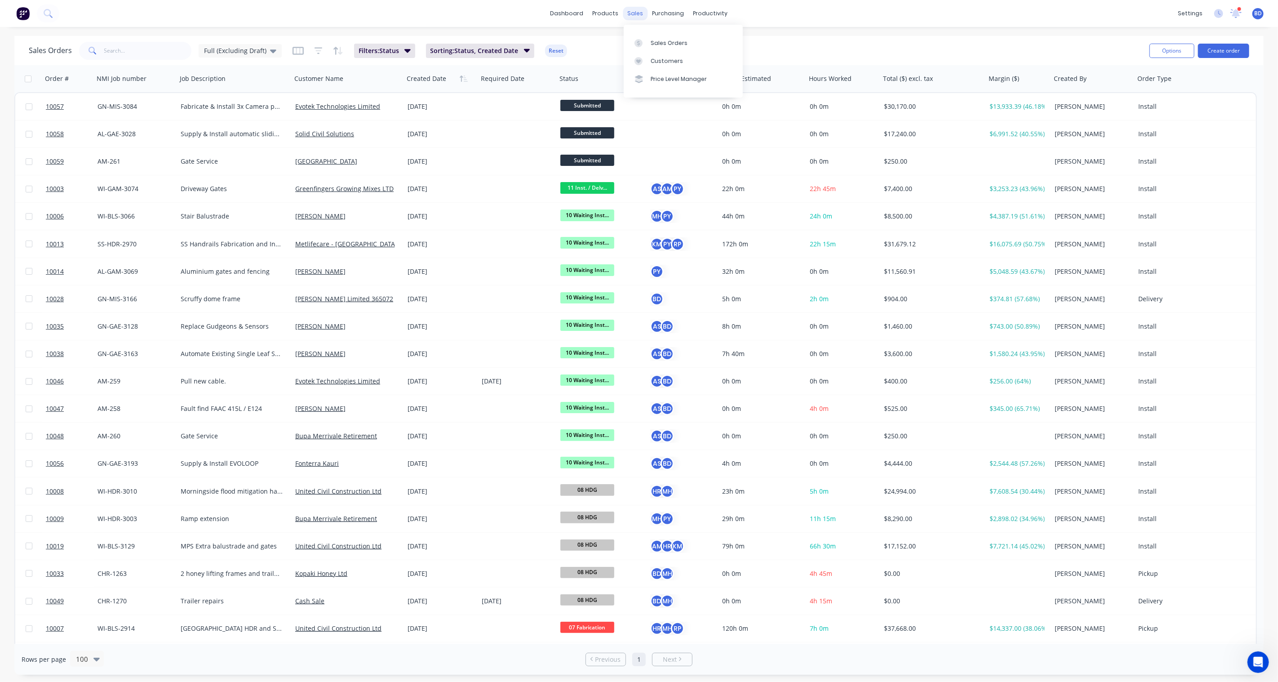
click at [637, 14] on div "sales" at bounding box center [635, 13] width 25 height 13
click at [913, 20] on div "dashboard products sales purchasing productivity dashboard products Product Cat…" at bounding box center [639, 13] width 1278 height 27
click at [1259, 657] on icon "Open Intercom Messenger" at bounding box center [1256, 660] width 15 height 15
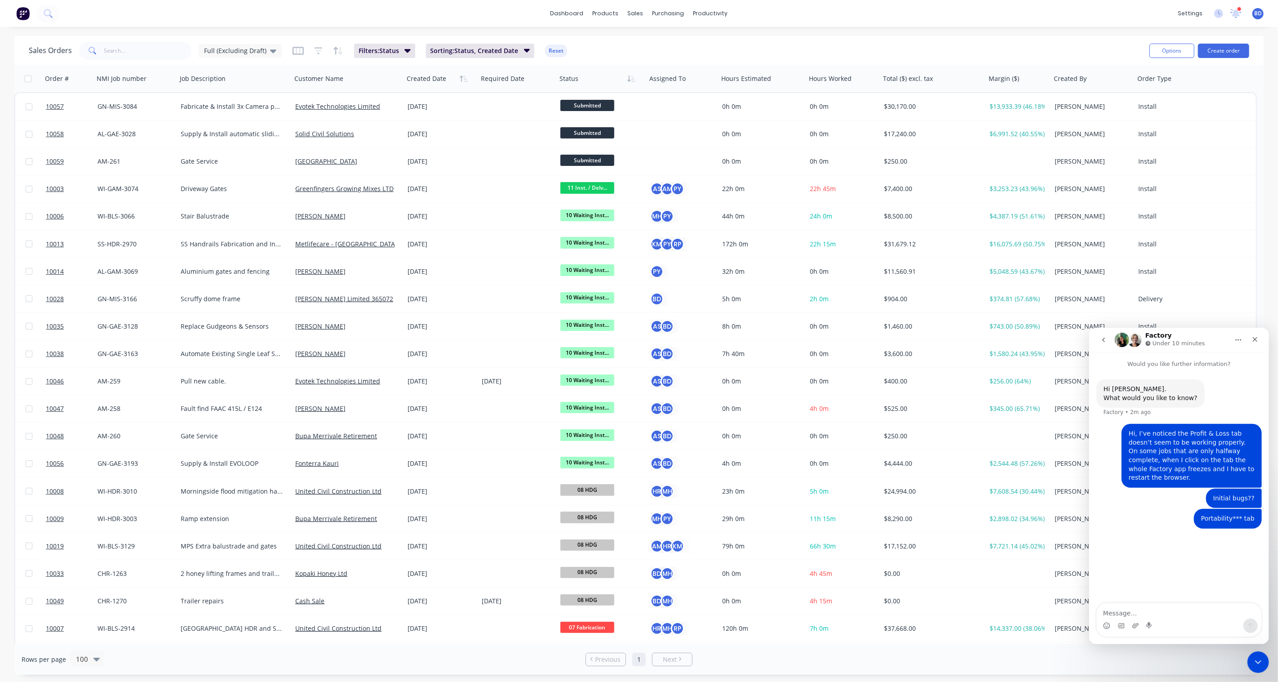
click at [1104, 340] on icon "go back" at bounding box center [1102, 339] width 7 height 7
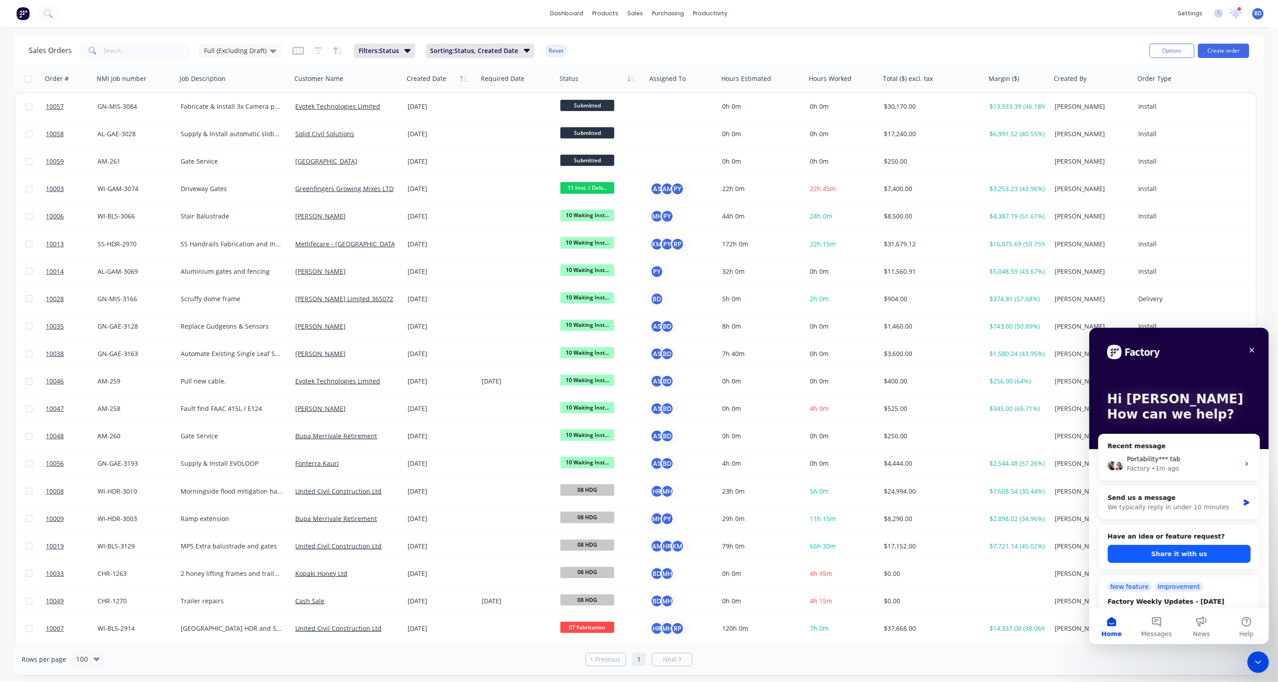
click at [1188, 556] on button "Share it with us" at bounding box center [1178, 553] width 143 height 18
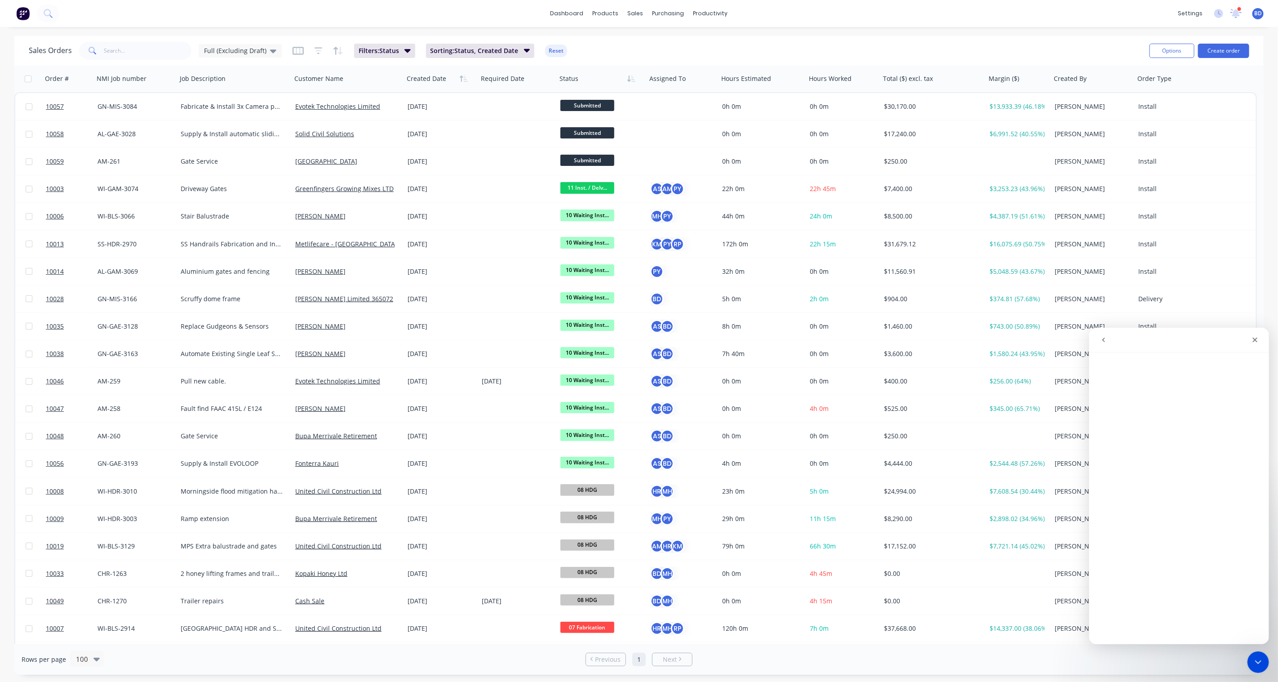
click at [1105, 333] on button "go back" at bounding box center [1102, 339] width 17 height 17
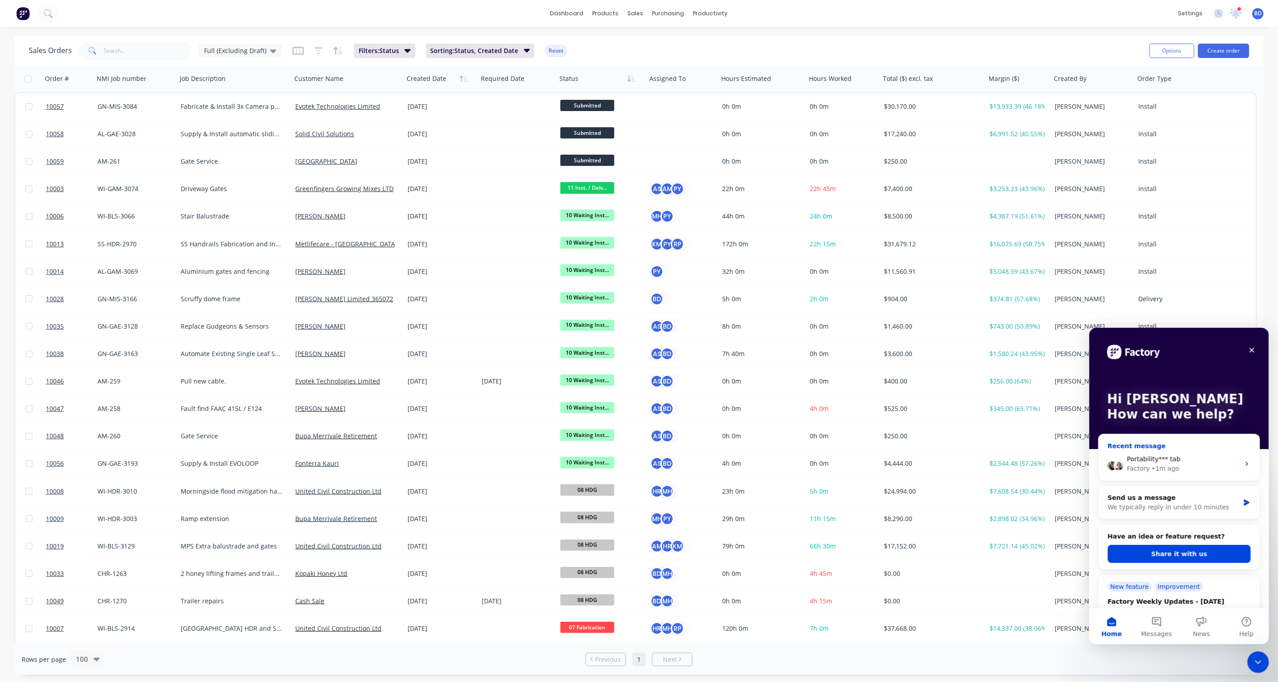
click at [1207, 466] on div "Factory • 1m ago" at bounding box center [1182, 467] width 113 height 9
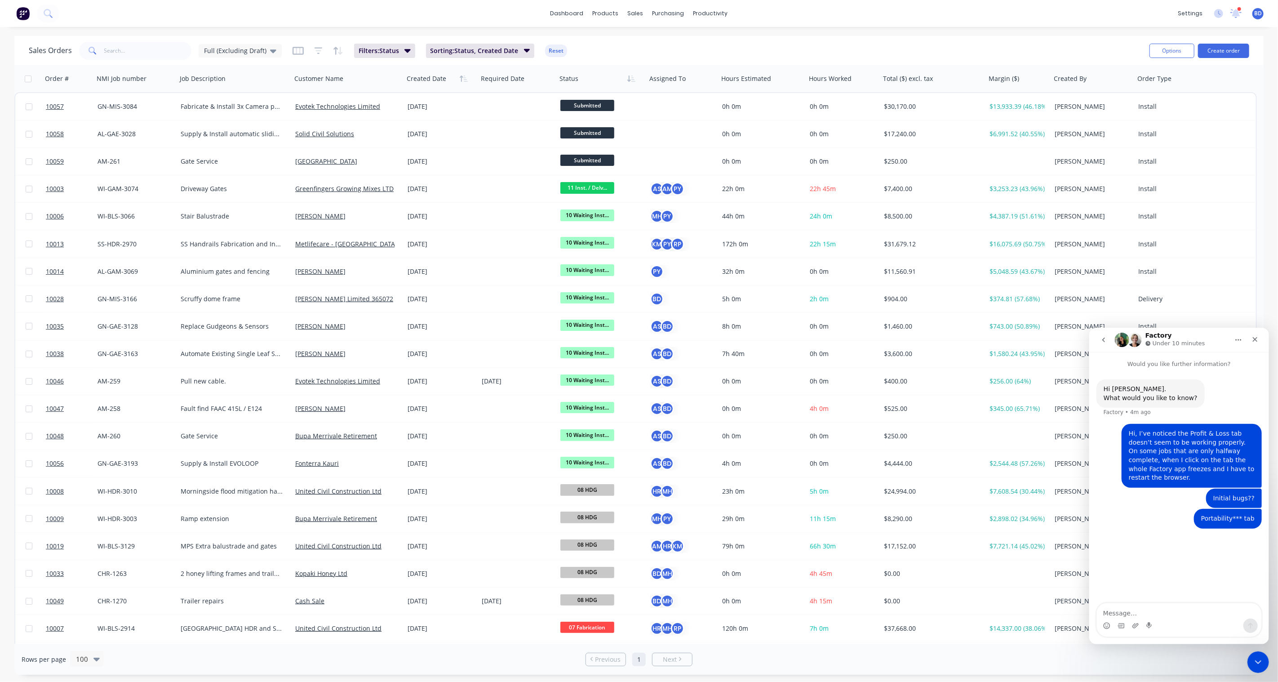
click at [980, 16] on div "dashboard products sales purchasing productivity dashboard products Product Cat…" at bounding box center [639, 13] width 1278 height 27
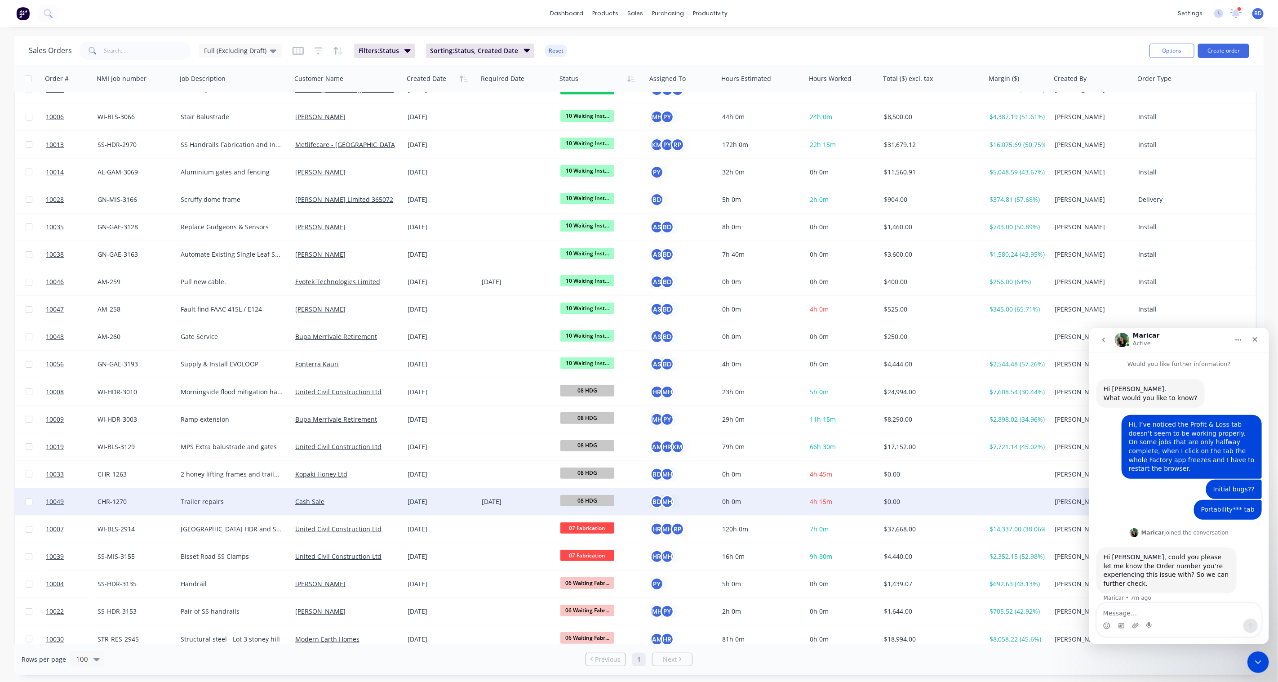
scroll to position [100, 0]
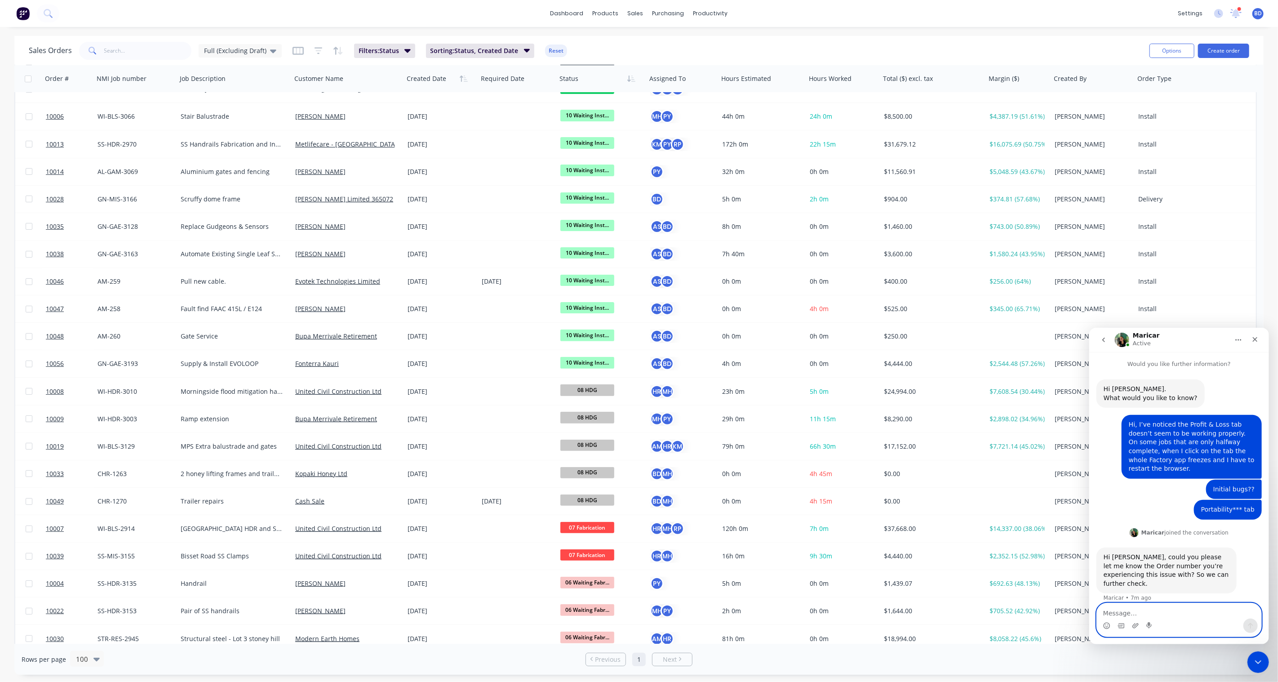
click at [1135, 611] on textarea "Message…" at bounding box center [1178, 609] width 164 height 15
type textarea "10007, but this is not the only one. but you will see what i am talking about"
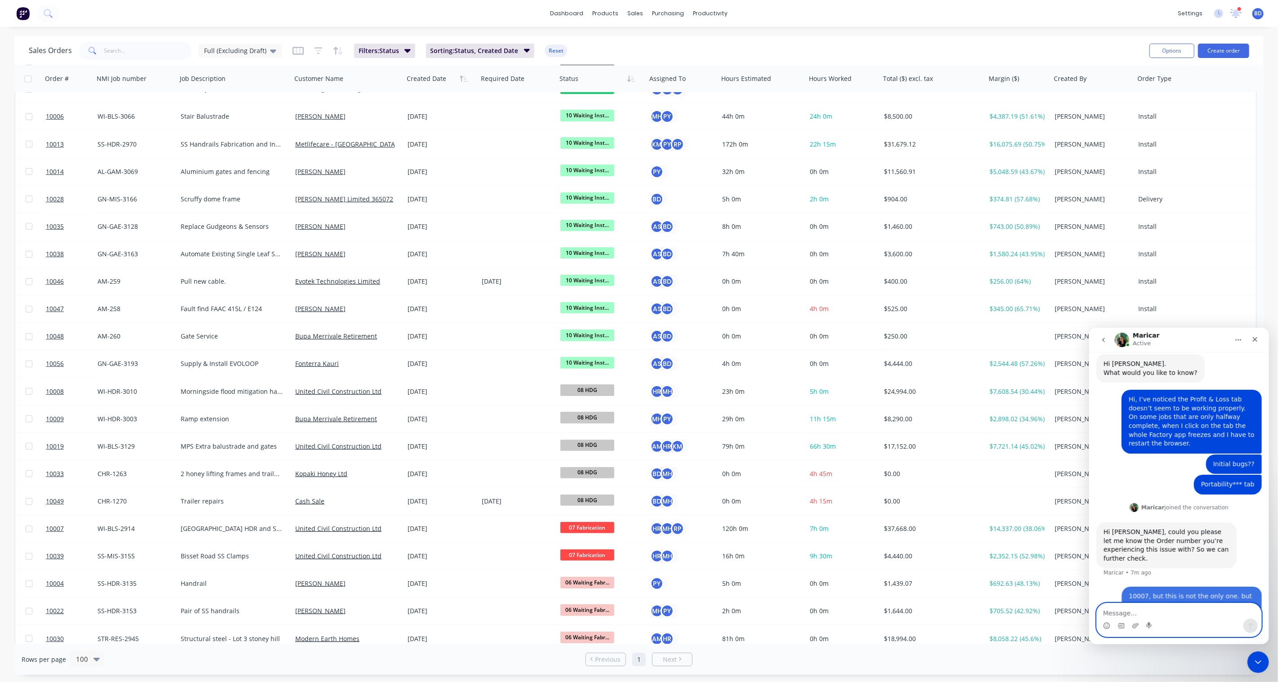
scroll to position [27, 0]
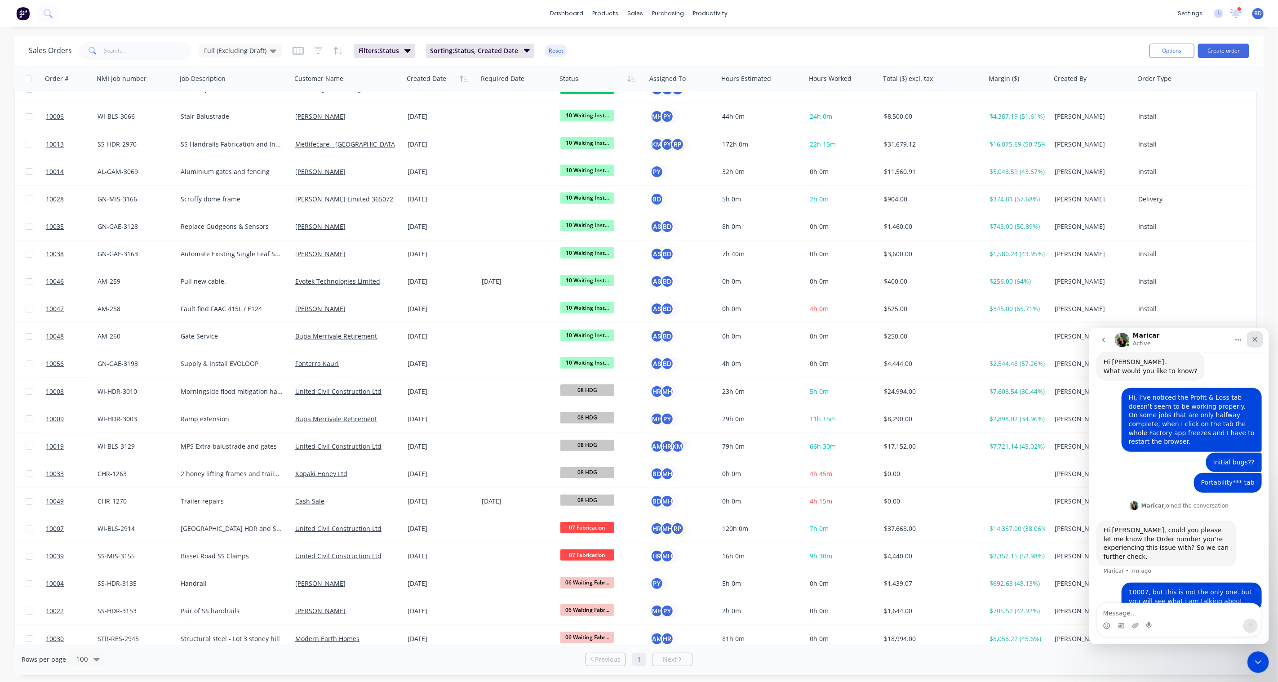
click at [1253, 341] on icon "Close" at bounding box center [1254, 338] width 7 height 7
